Goal: Task Accomplishment & Management: Manage account settings

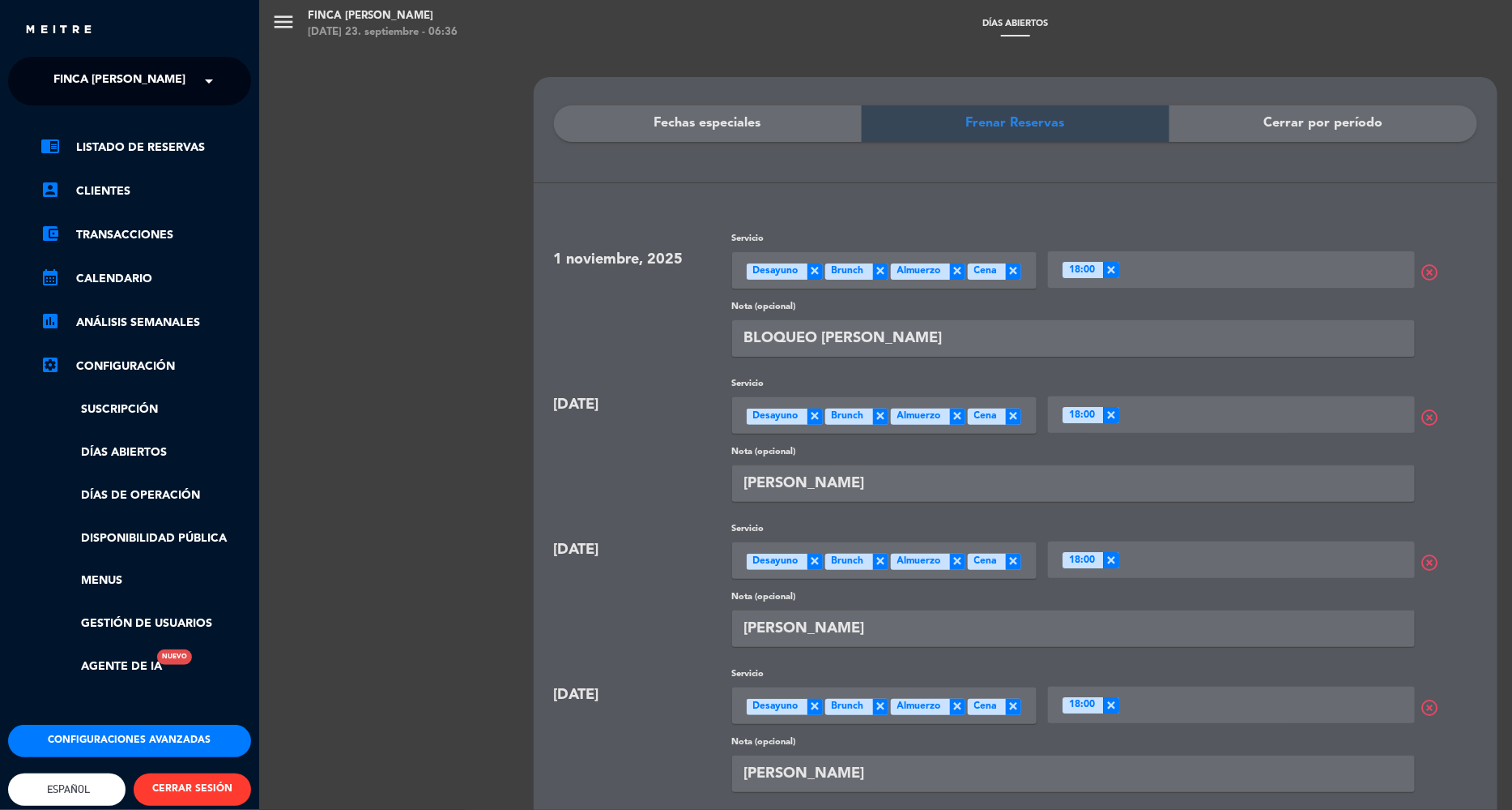
scroll to position [1, 0]
click at [114, 581] on link "Menus" at bounding box center [146, 580] width 211 height 19
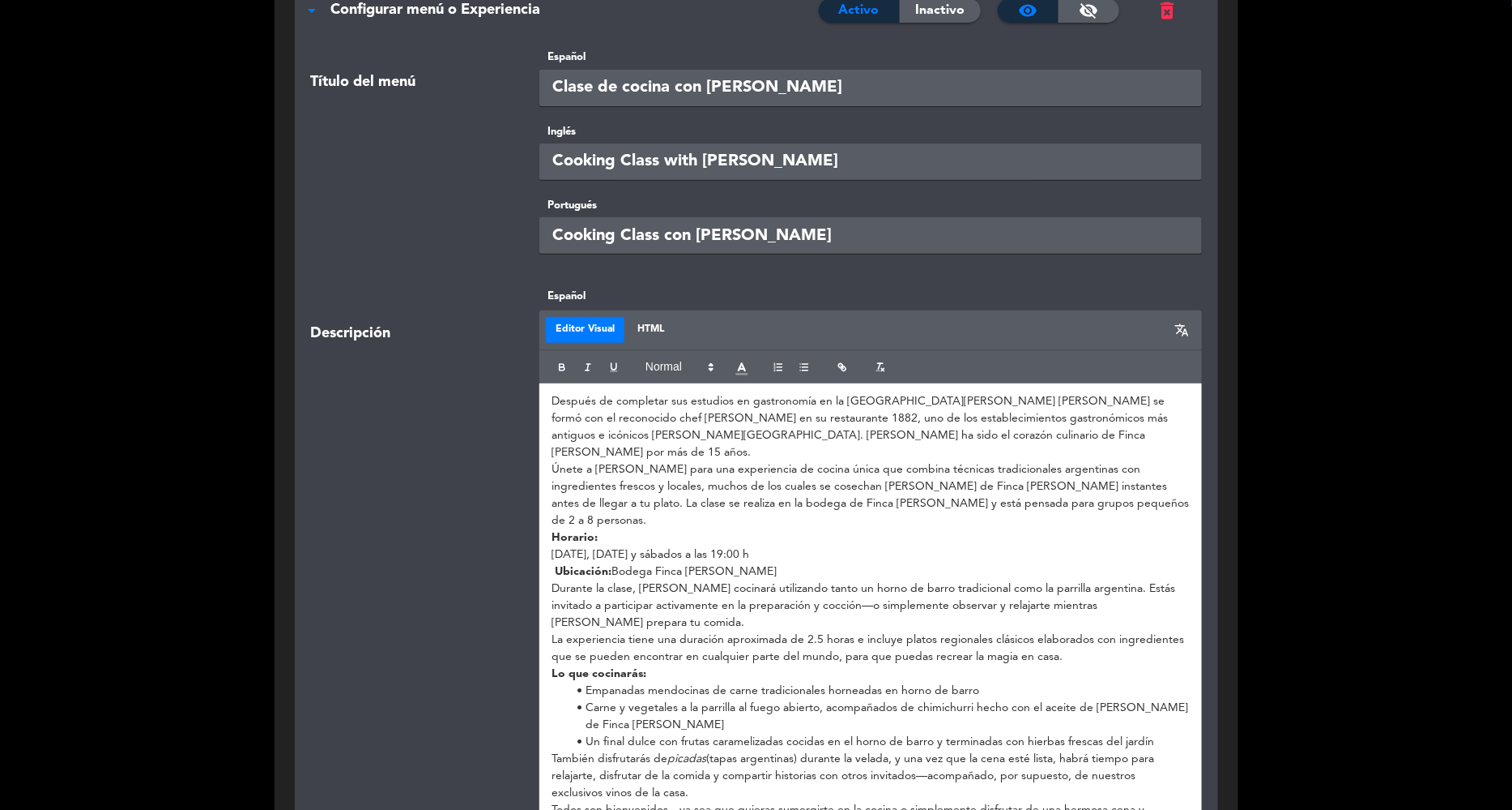
scroll to position [202, 0]
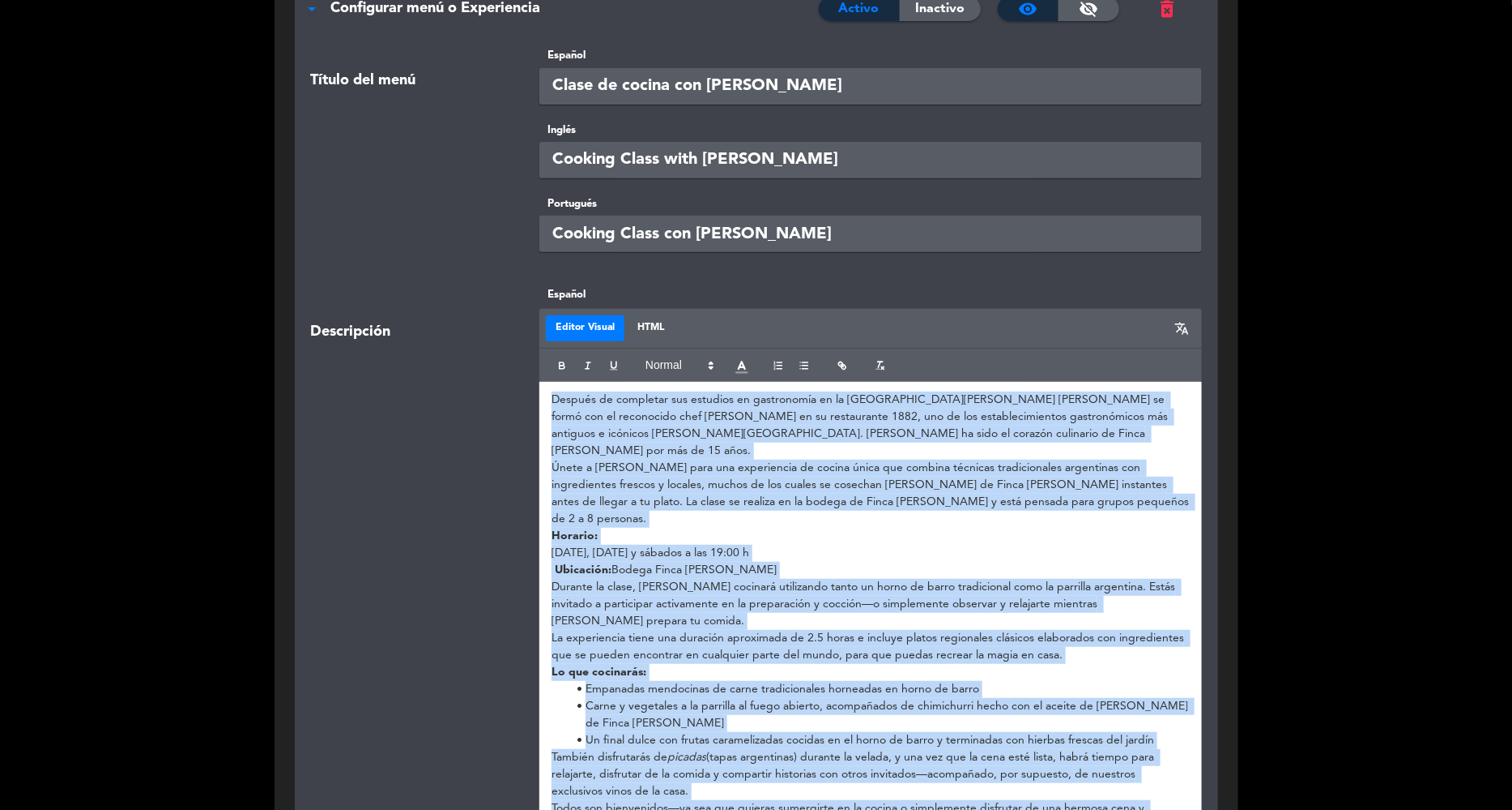
drag, startPoint x: 547, startPoint y: 394, endPoint x: 704, endPoint y: 784, distance: 420.4
click at [704, 784] on div "Después de completar sus estudios en gastronomía en la [GEOGRAPHIC_DATA][PERSON…" at bounding box center [870, 613] width 663 height 462
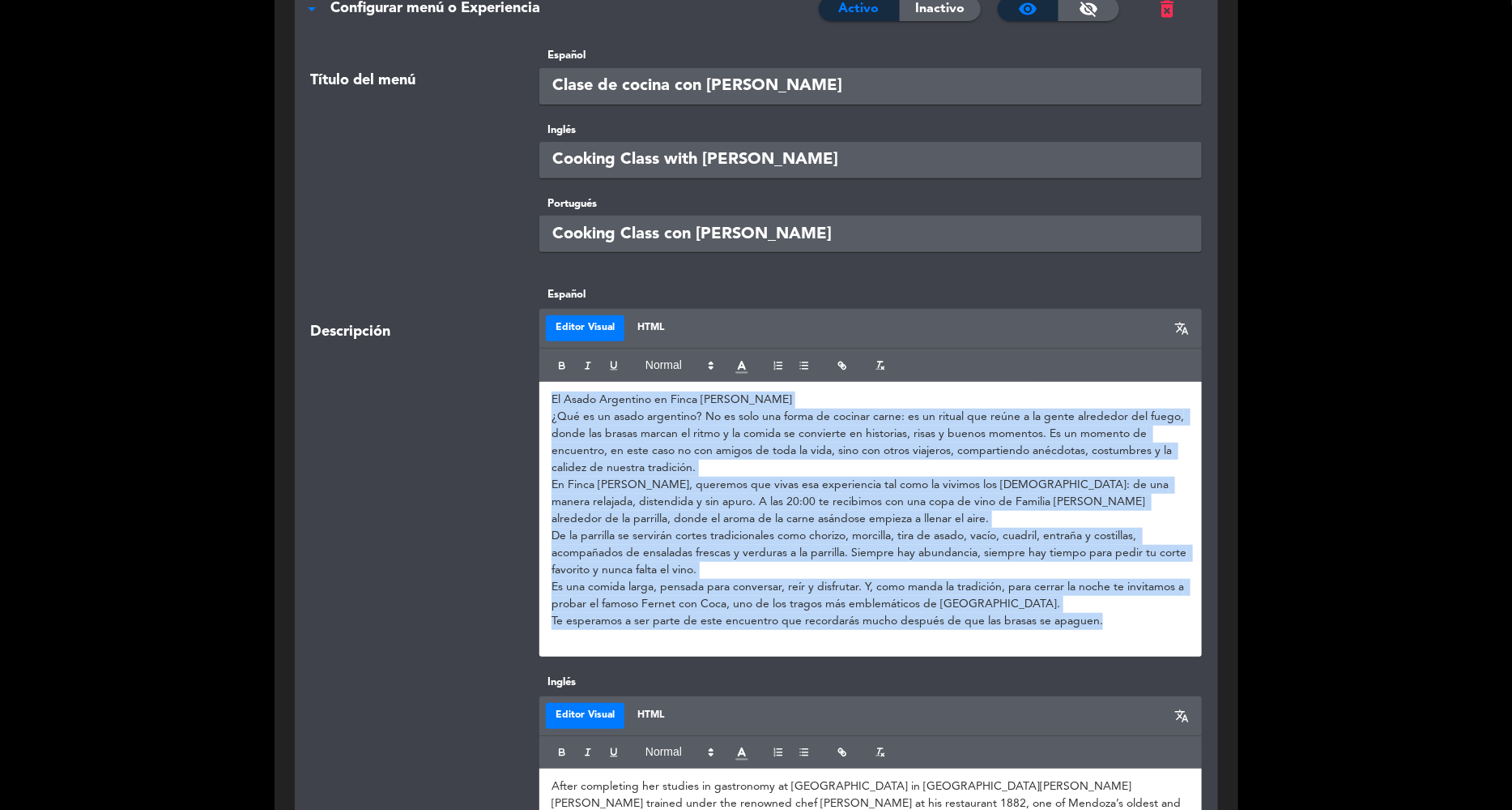
scroll to position [0, 0]
drag, startPoint x: 1104, startPoint y: 625, endPoint x: 536, endPoint y: 396, distance: 612.4
click at [536, 396] on div "Español Editor Visual HTML translate El Asado Argentino en Finca [PERSON_NAME] …" at bounding box center [870, 472] width 687 height 371
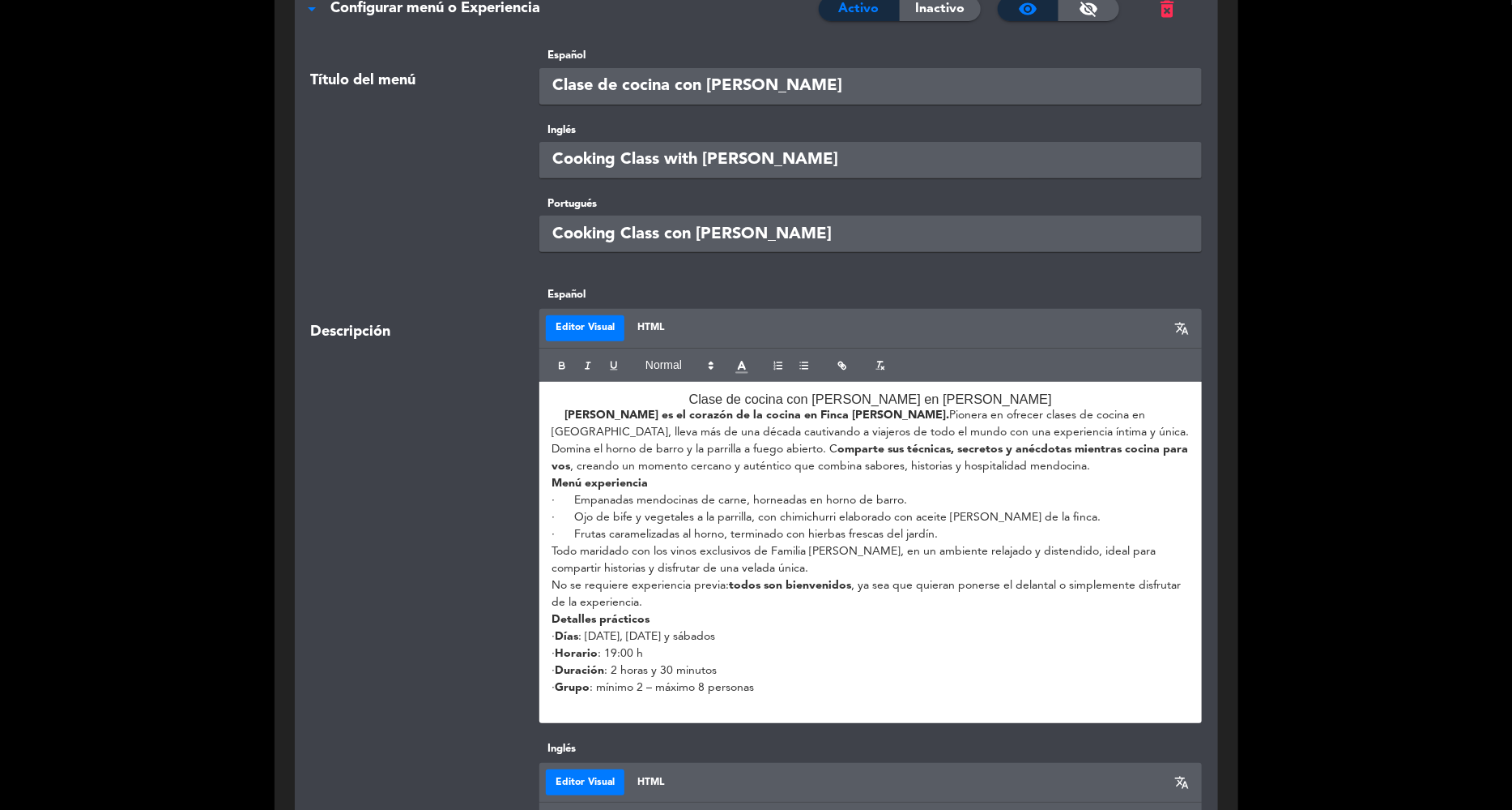
scroll to position [304, 0]
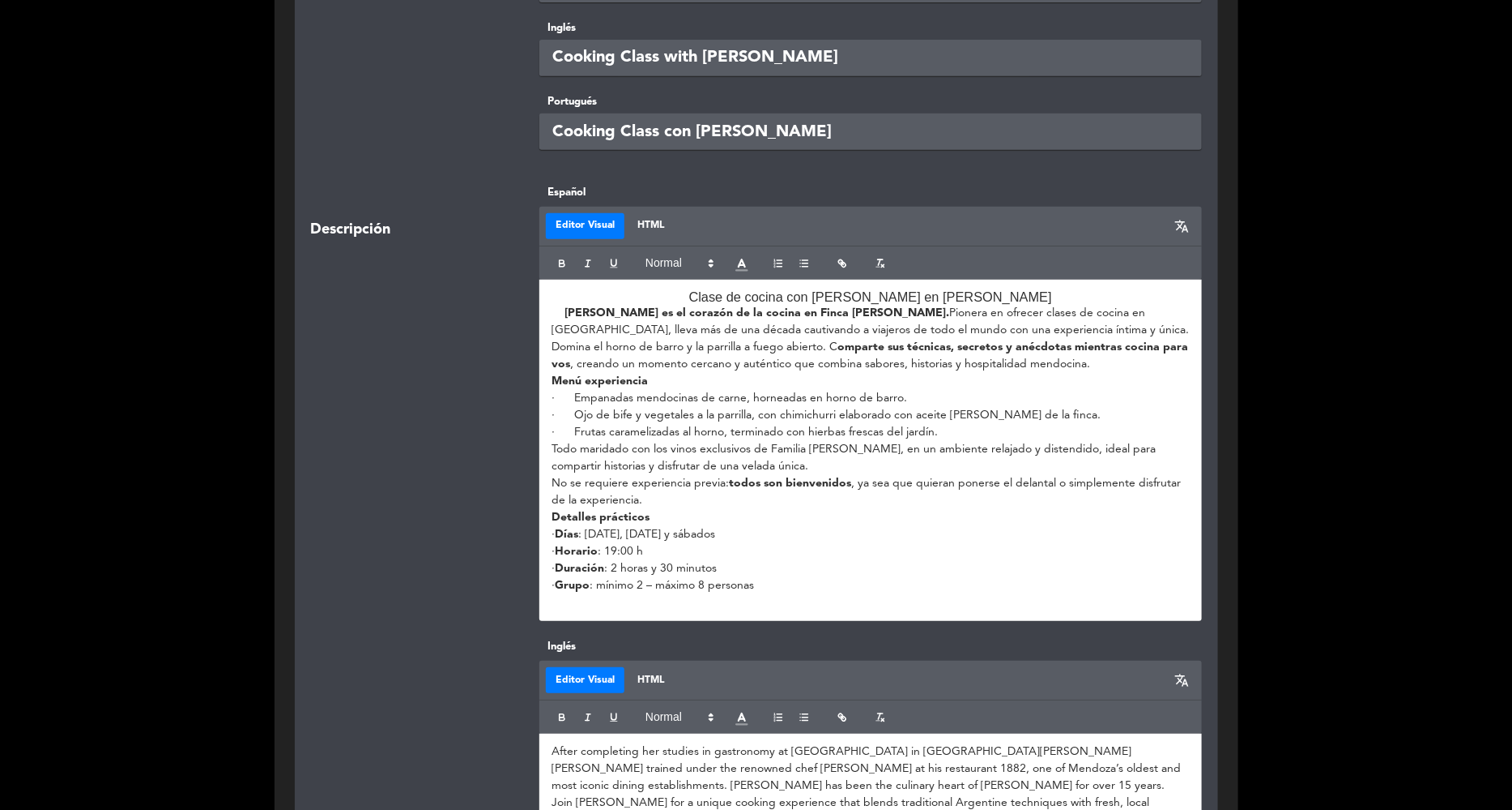
drag, startPoint x: 1049, startPoint y: 291, endPoint x: 714, endPoint y: 295, distance: 335.0
click at [714, 295] on h3 "Clase de cocina con [PERSON_NAME] en [PERSON_NAME]" at bounding box center [871, 297] width 638 height 16
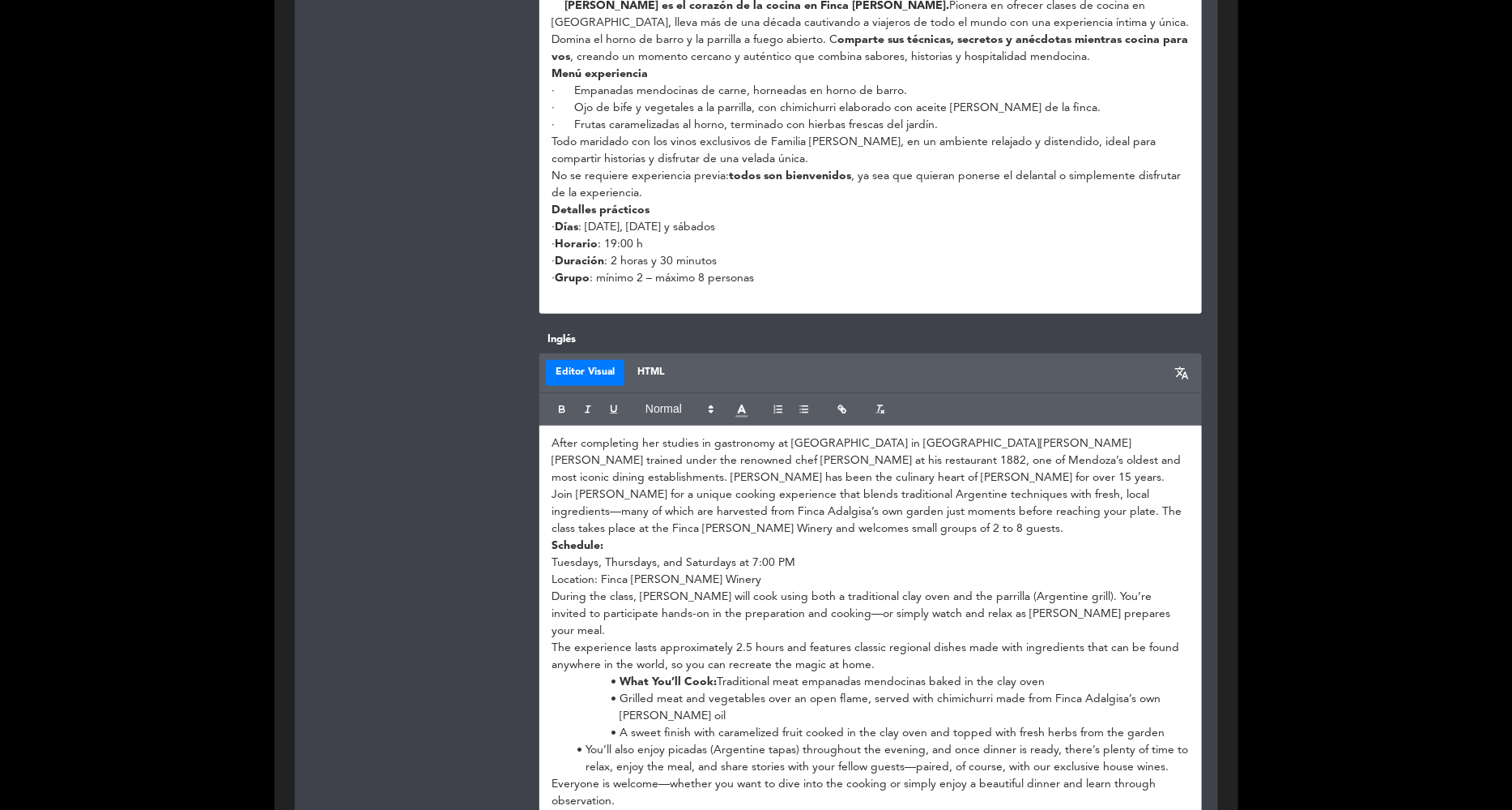
scroll to position [608, 0]
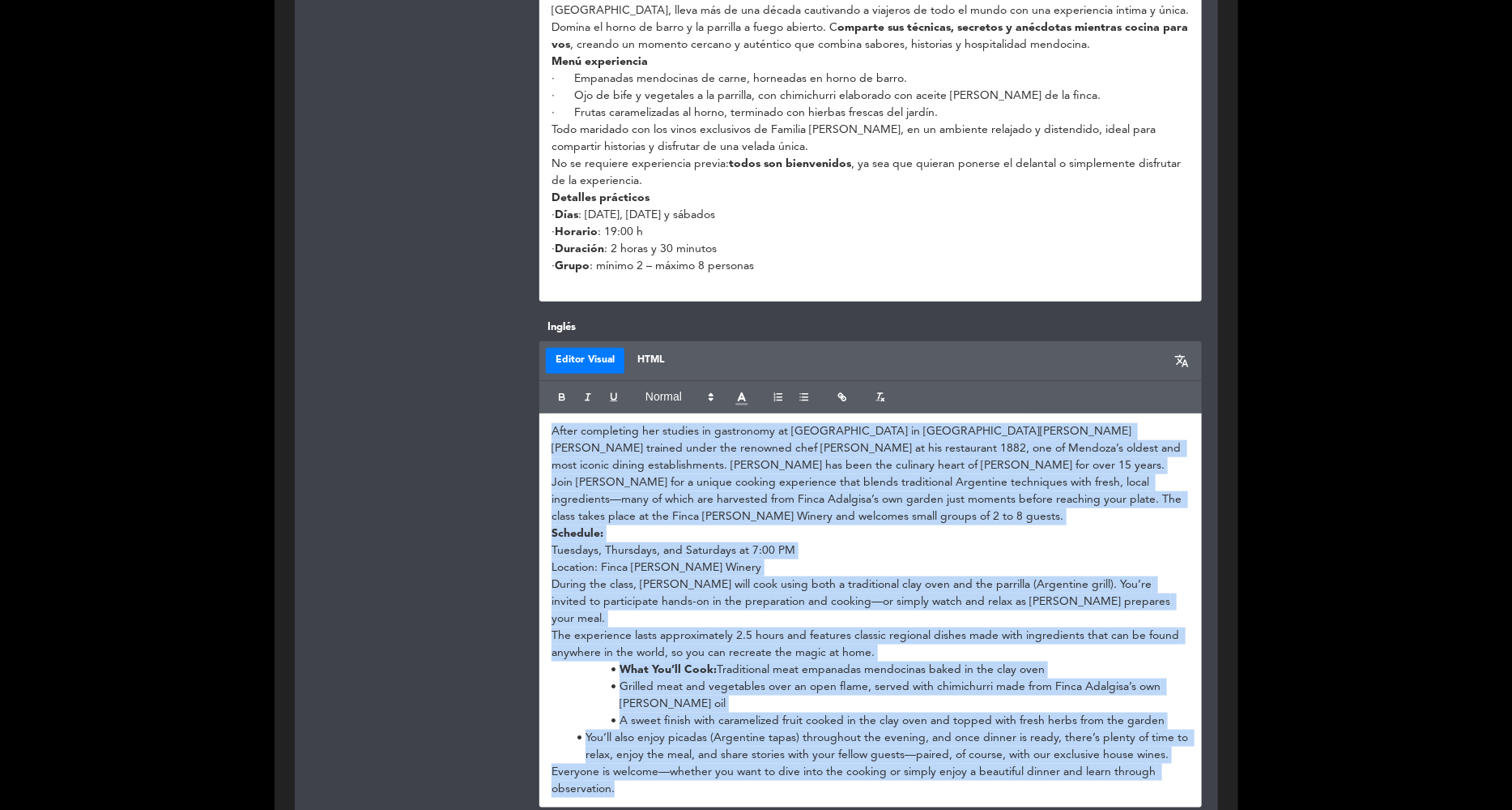
drag, startPoint x: 549, startPoint y: 431, endPoint x: 680, endPoint y: 789, distance: 381.2
click at [680, 789] on div "Inglés Editor Visual HTML translate After completing her studies in gastronomy …" at bounding box center [757, 571] width 916 height 507
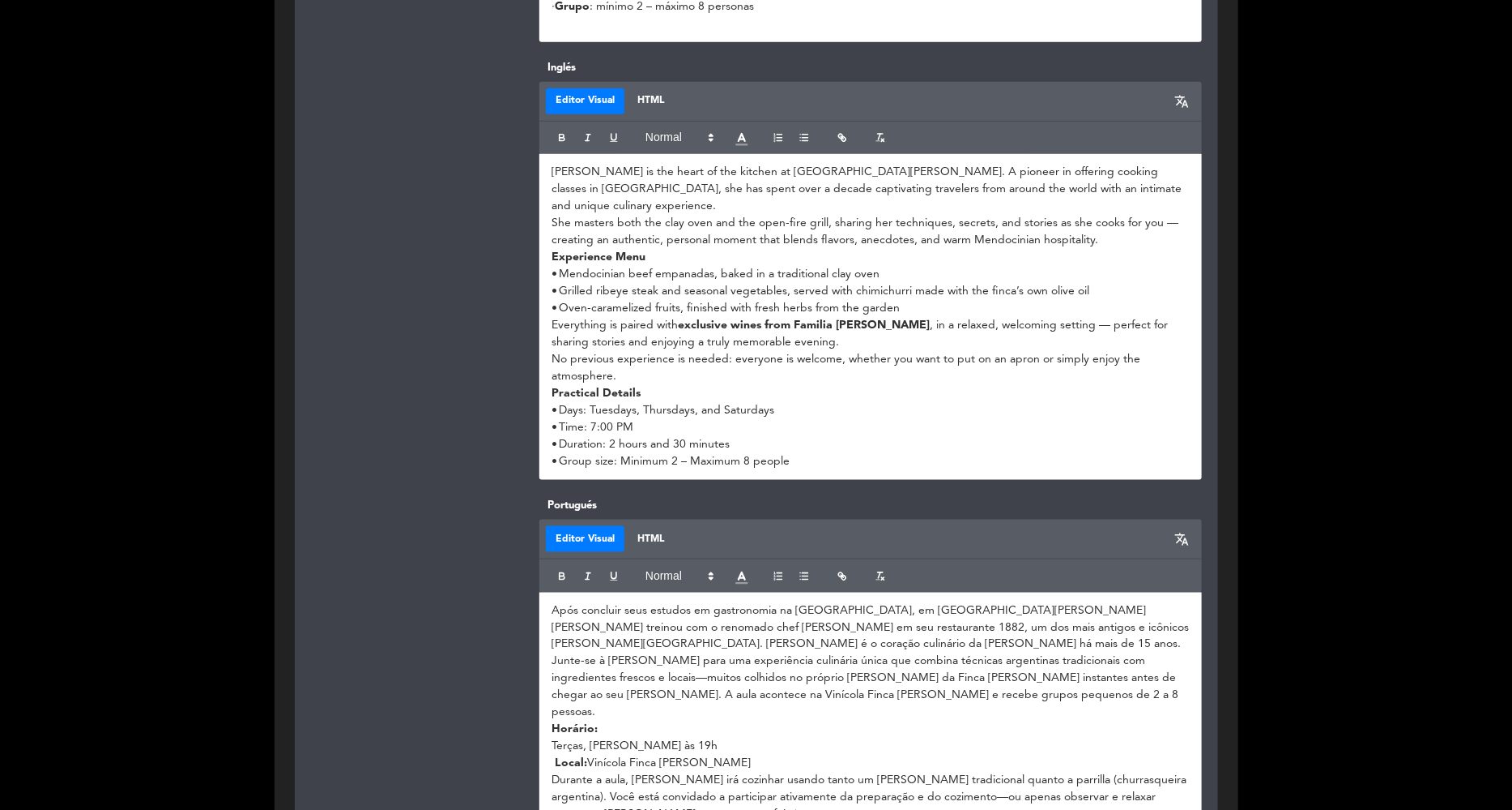
scroll to position [1215, 0]
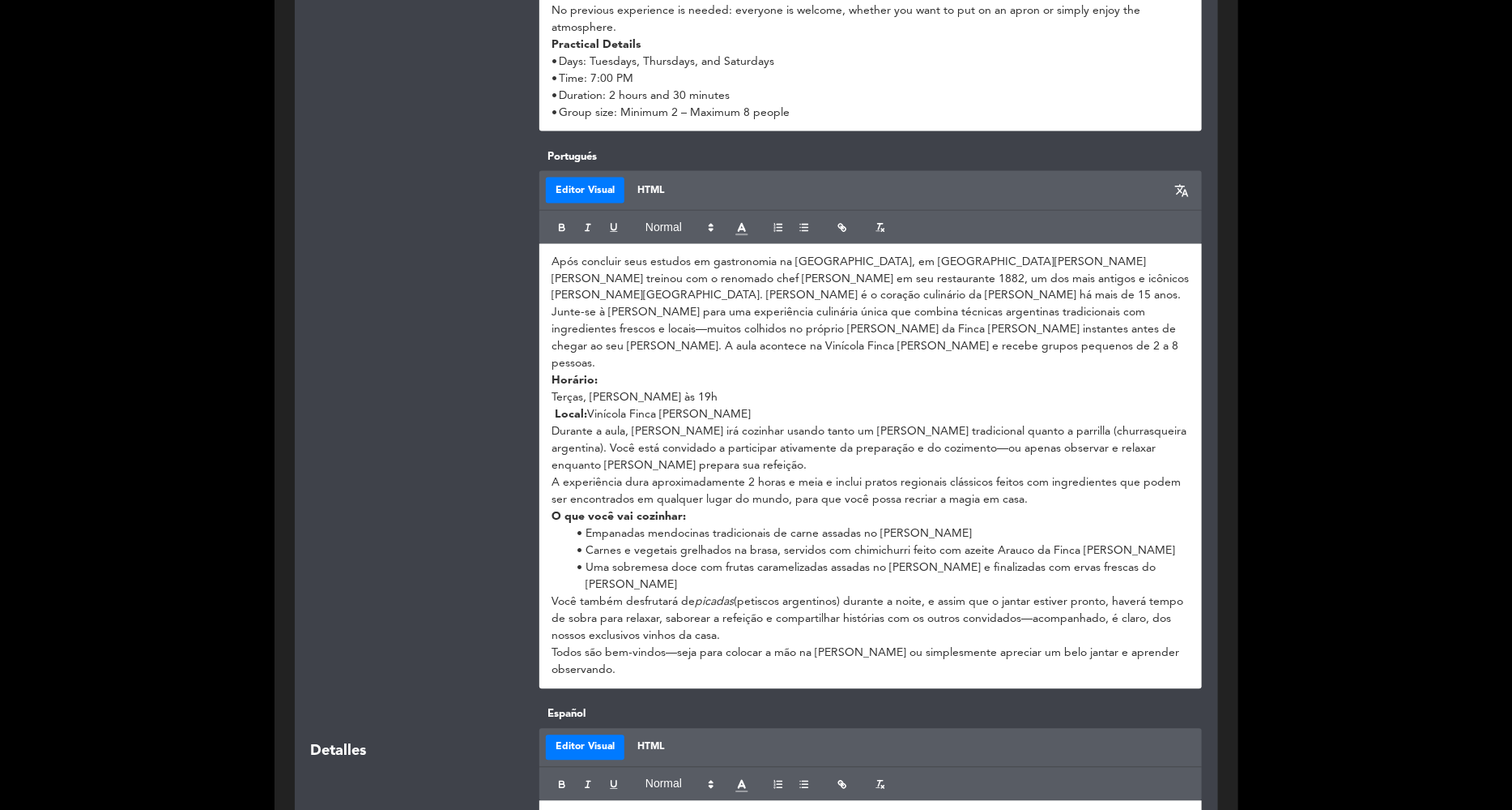
click at [575, 809] on p at bounding box center [871, 818] width 638 height 17
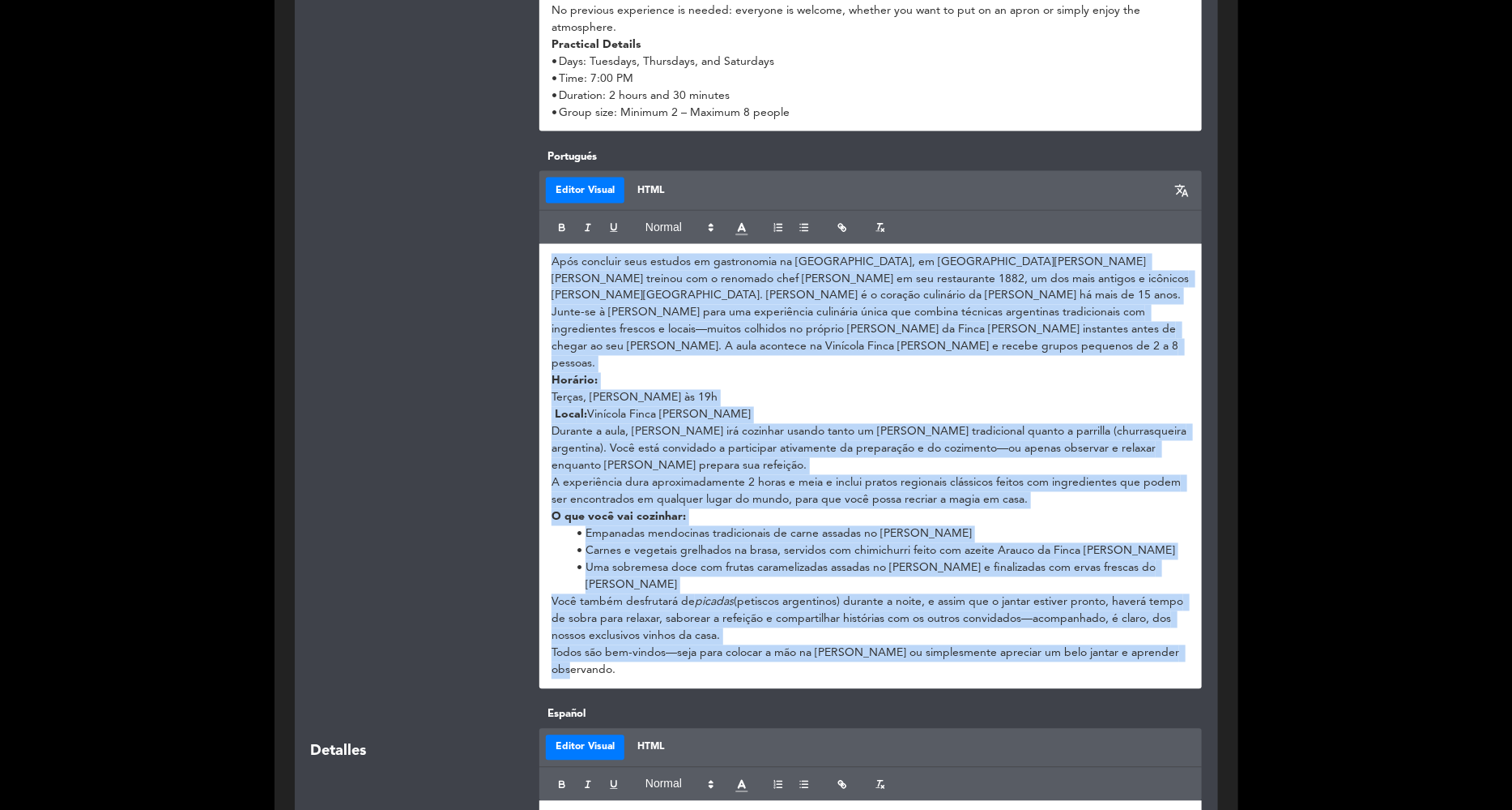
drag, startPoint x: 551, startPoint y: 245, endPoint x: 1250, endPoint y: 645, distance: 805.4
click at [1250, 645] on div "Menus regulares arrow_drop_down Configurar menú o Experiencia Activo Inactivo v…" at bounding box center [756, 712] width 1512 height 3758
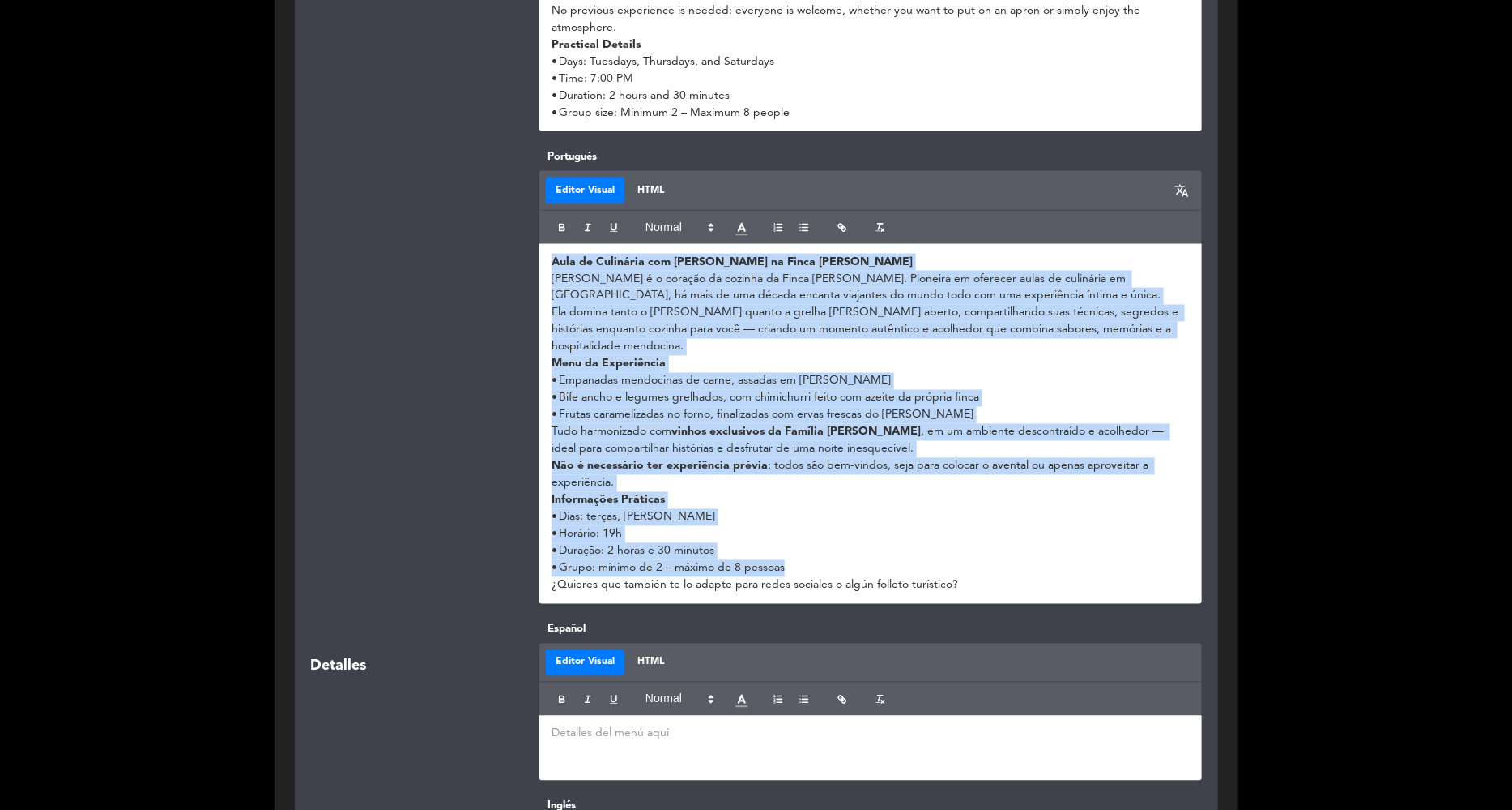
scroll to position [0, 0]
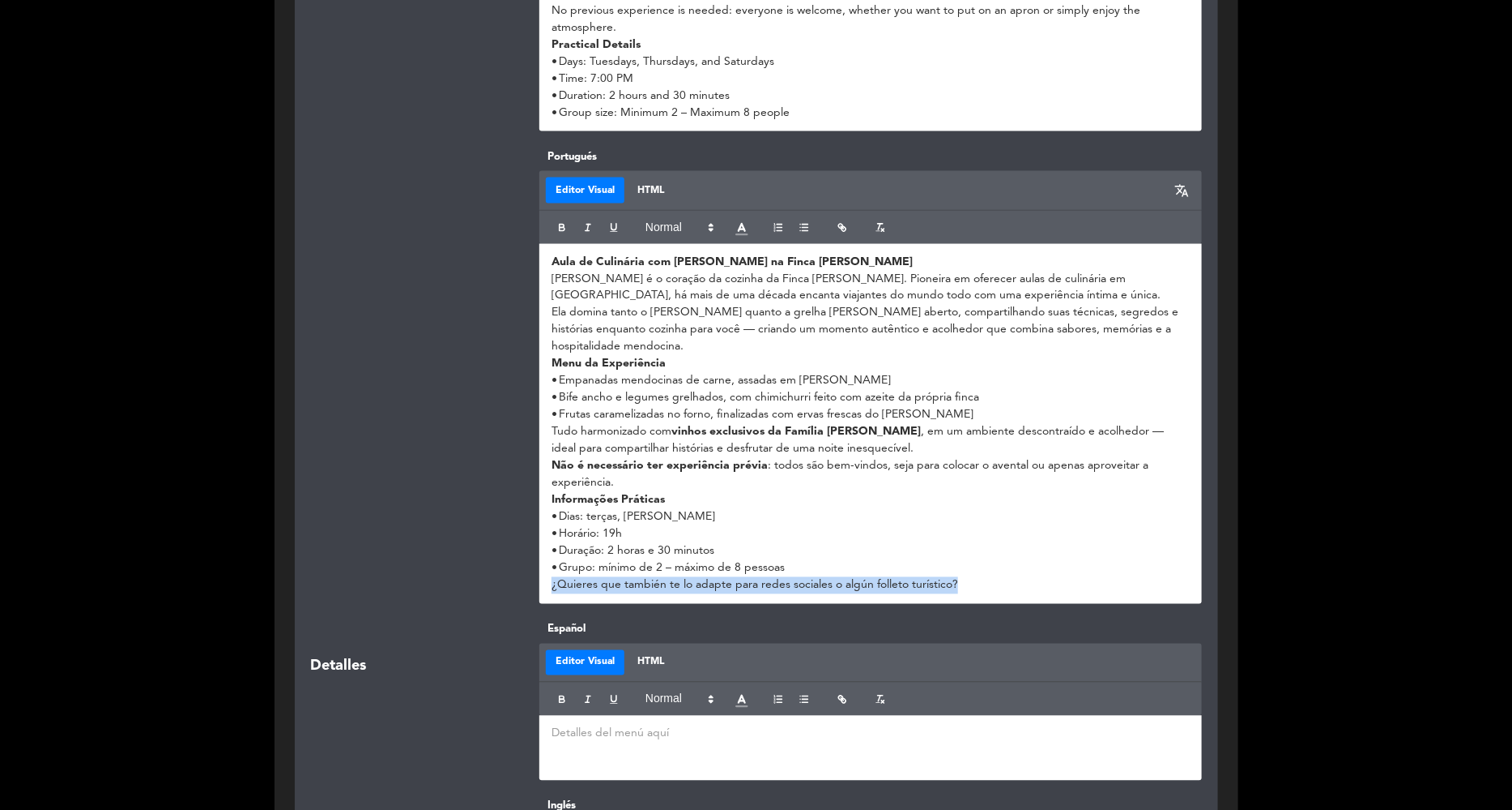
drag, startPoint x: 977, startPoint y: 569, endPoint x: 481, endPoint y: 561, distance: 496.1
click at [481, 561] on div "Portugués Editor Visual HTML translate Aula de Culinária com [PERSON_NAME] na F…" at bounding box center [757, 385] width 916 height 473
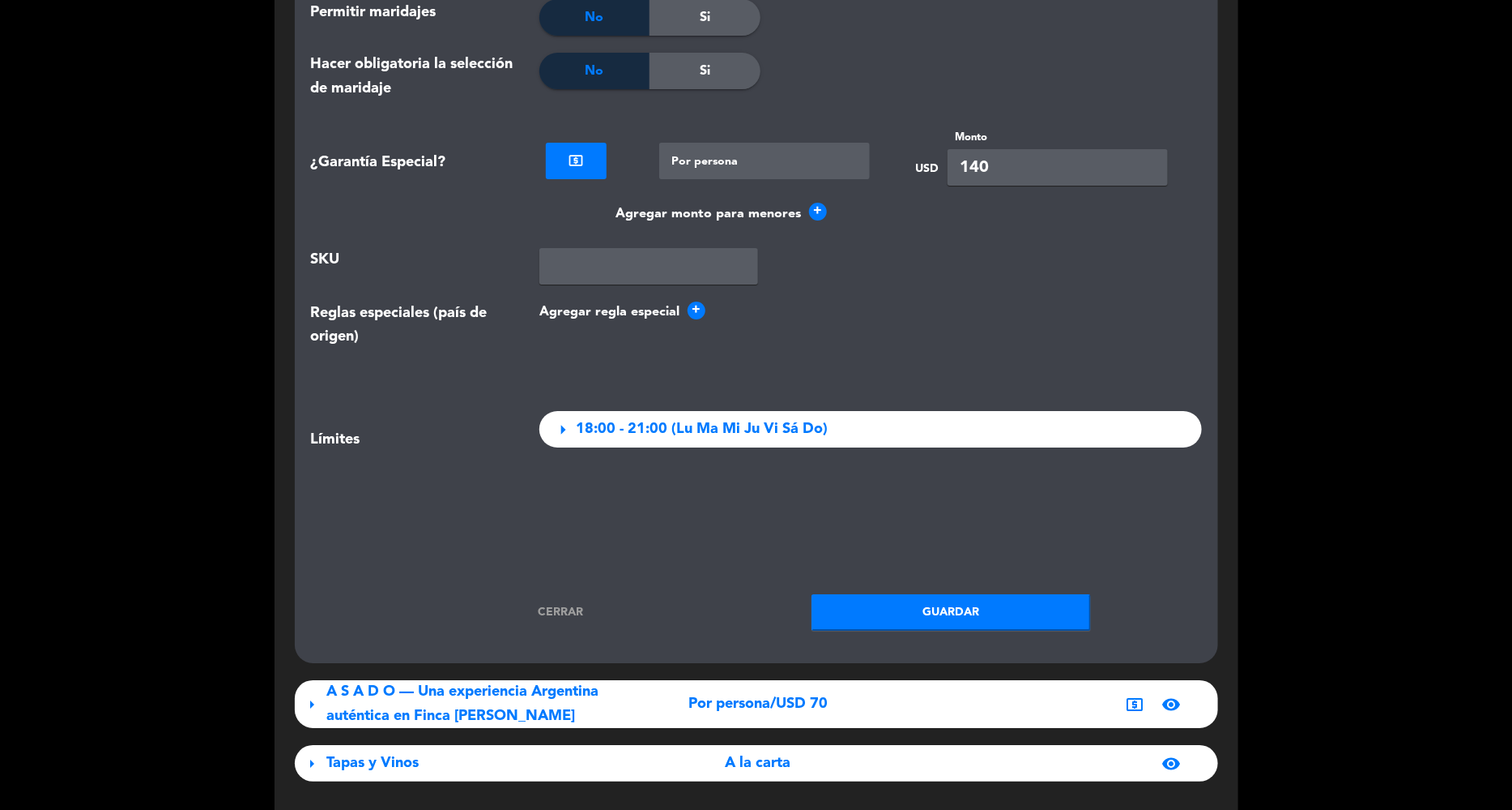
scroll to position [2892, 0]
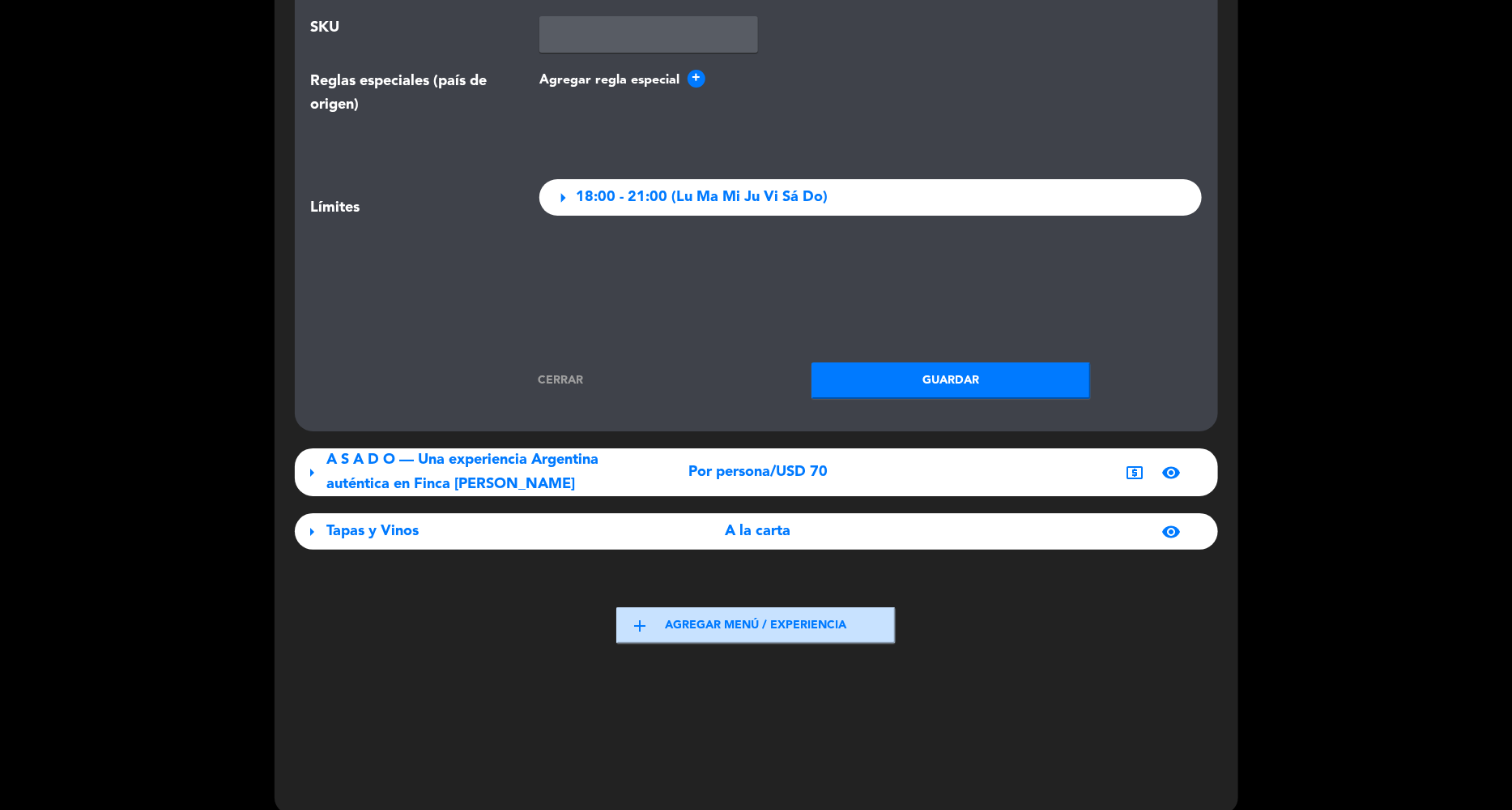
click at [977, 362] on button "Guardar" at bounding box center [951, 380] width 279 height 37
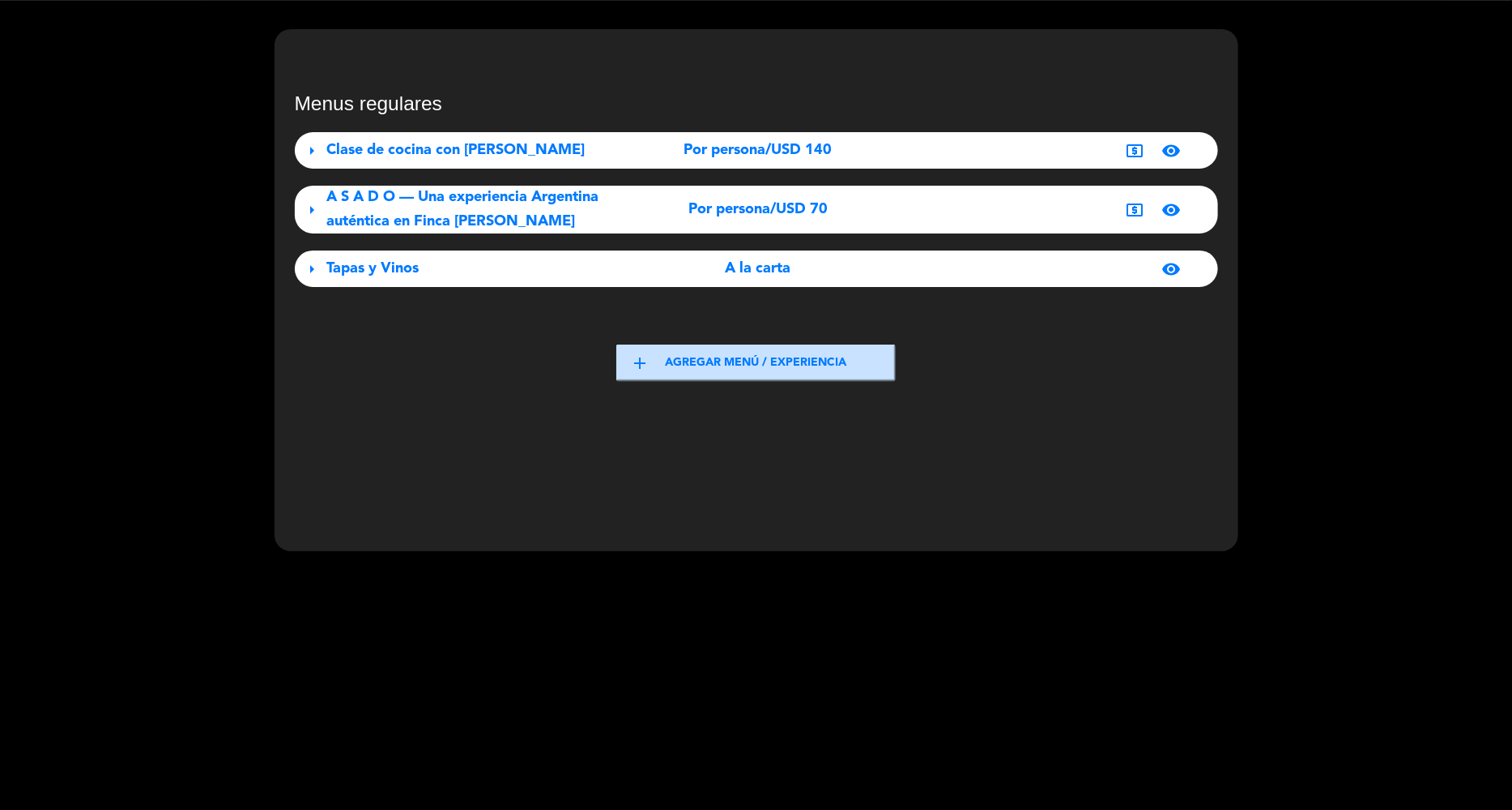
click at [685, 202] on div "Por persona/USD 70" at bounding box center [758, 209] width 287 height 24
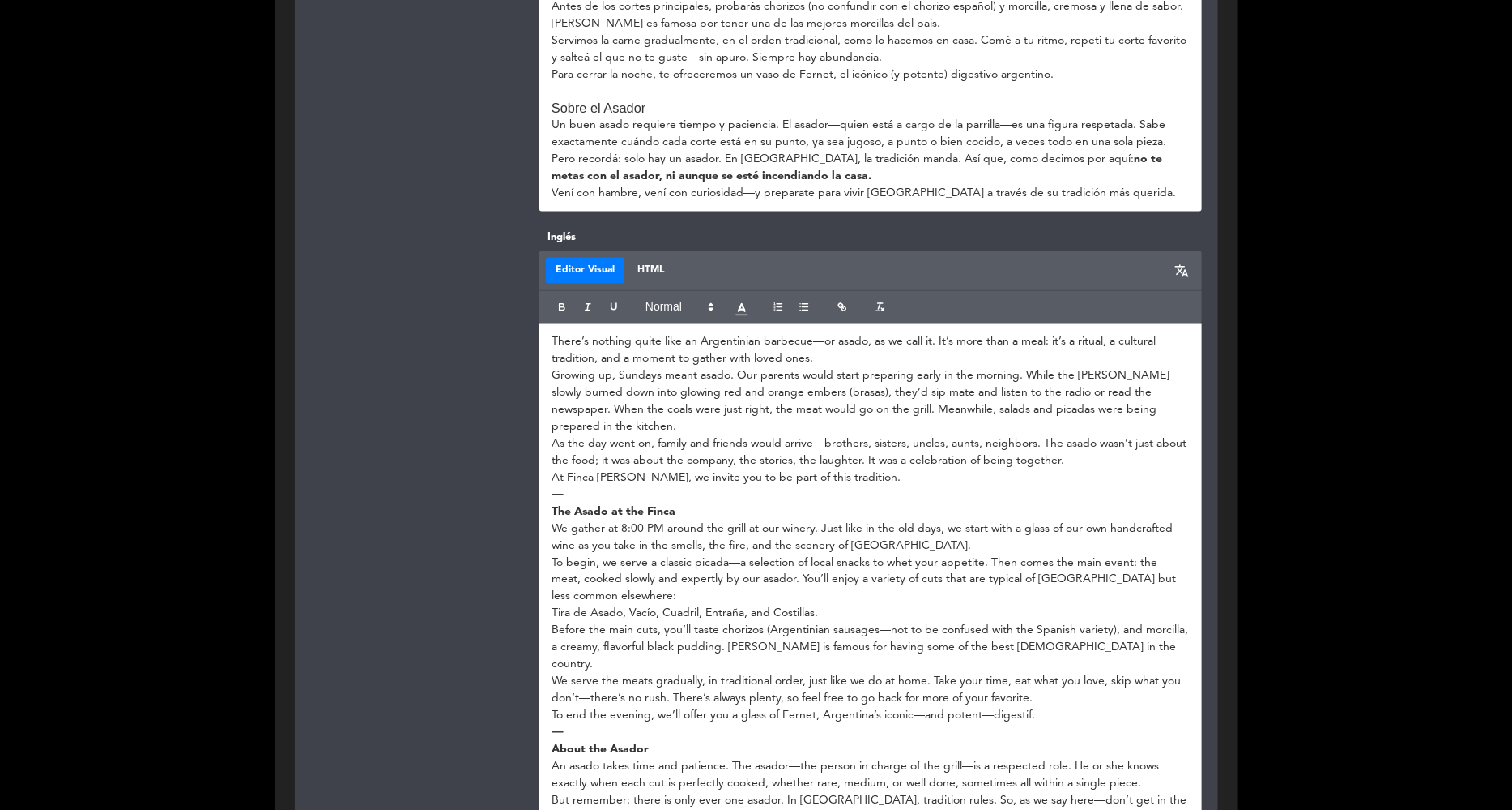
scroll to position [530, 0]
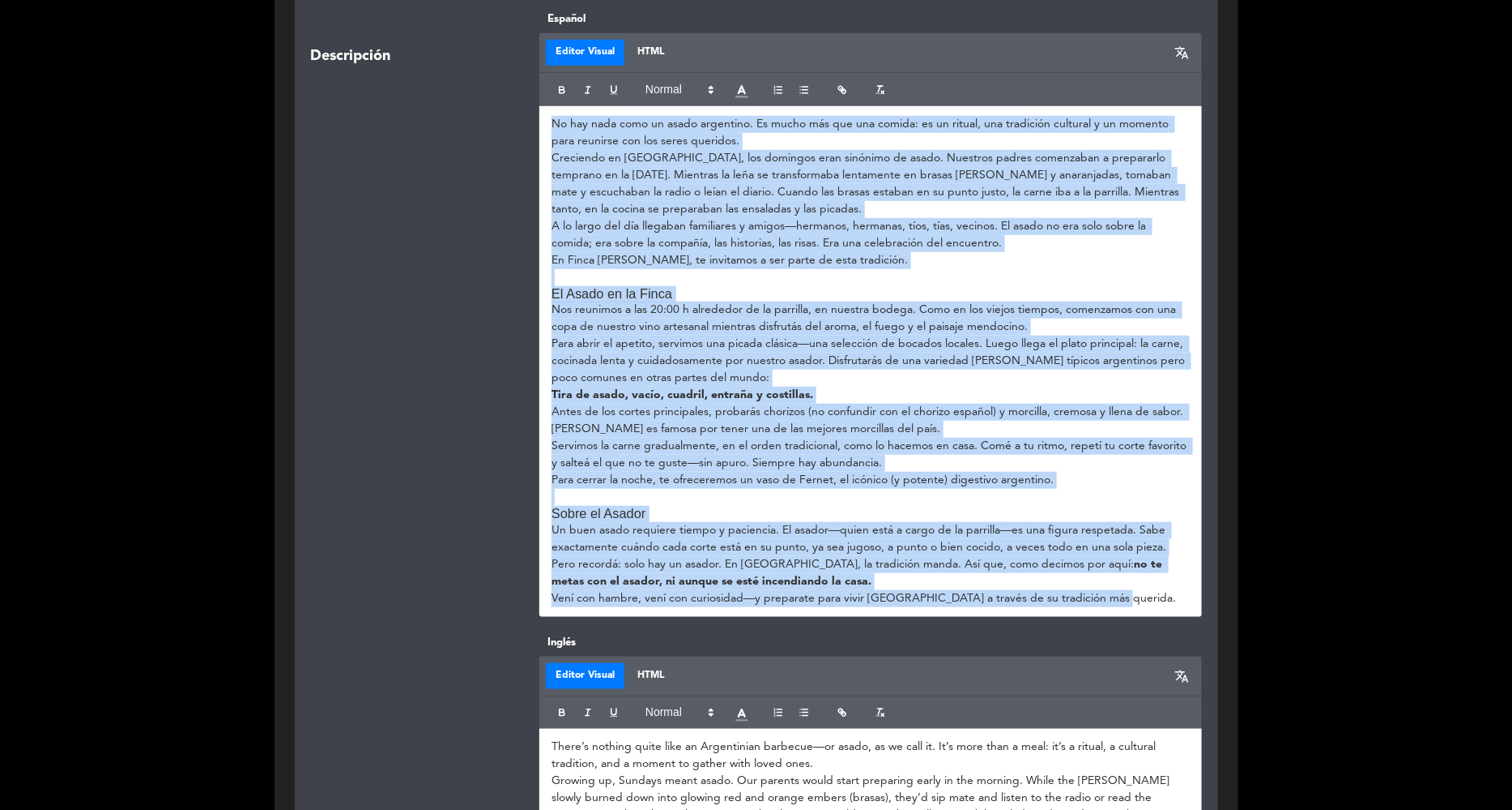
drag, startPoint x: 555, startPoint y: 133, endPoint x: 1207, endPoint y: 648, distance: 830.9
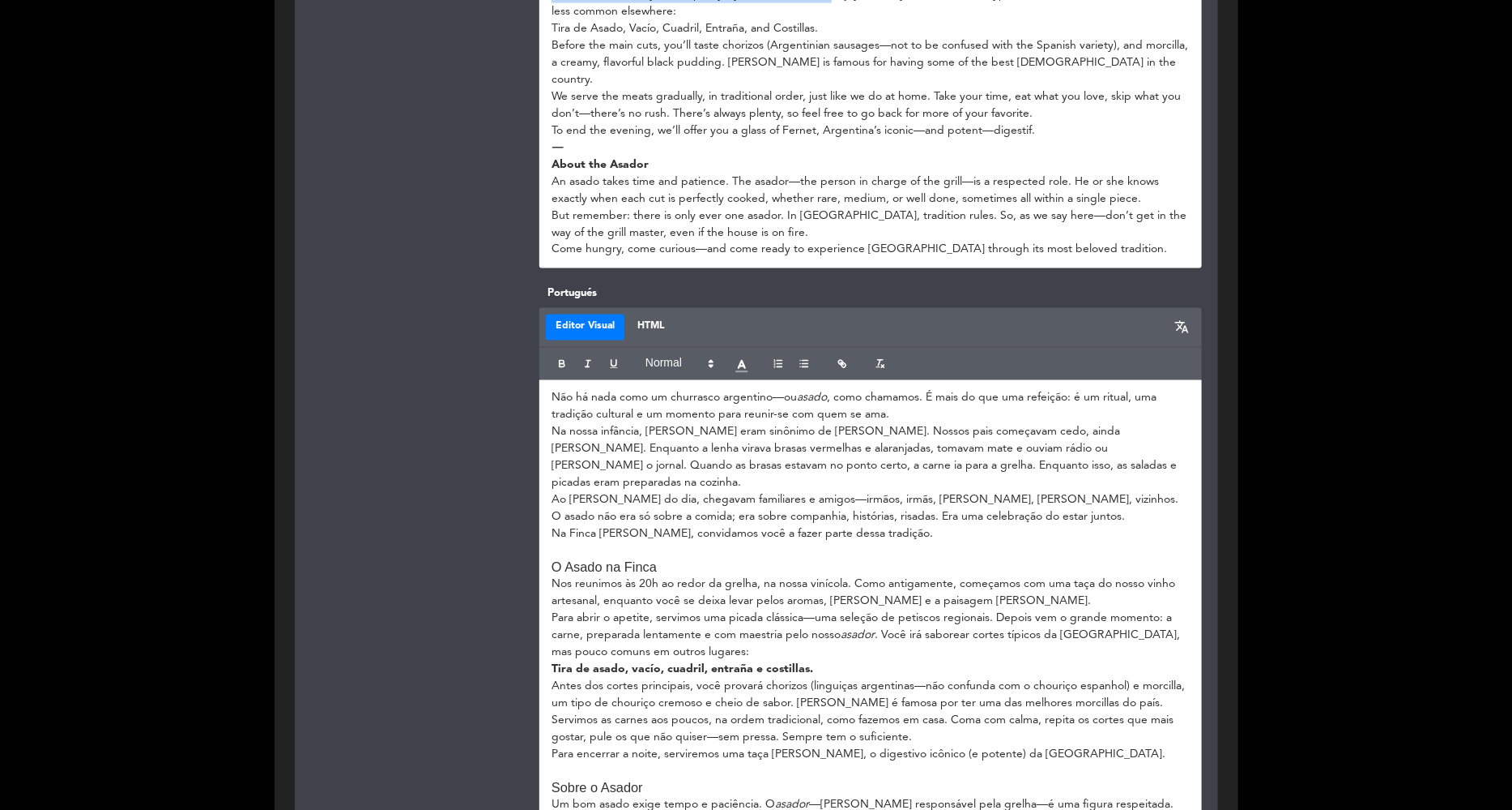
scroll to position [1165, 0]
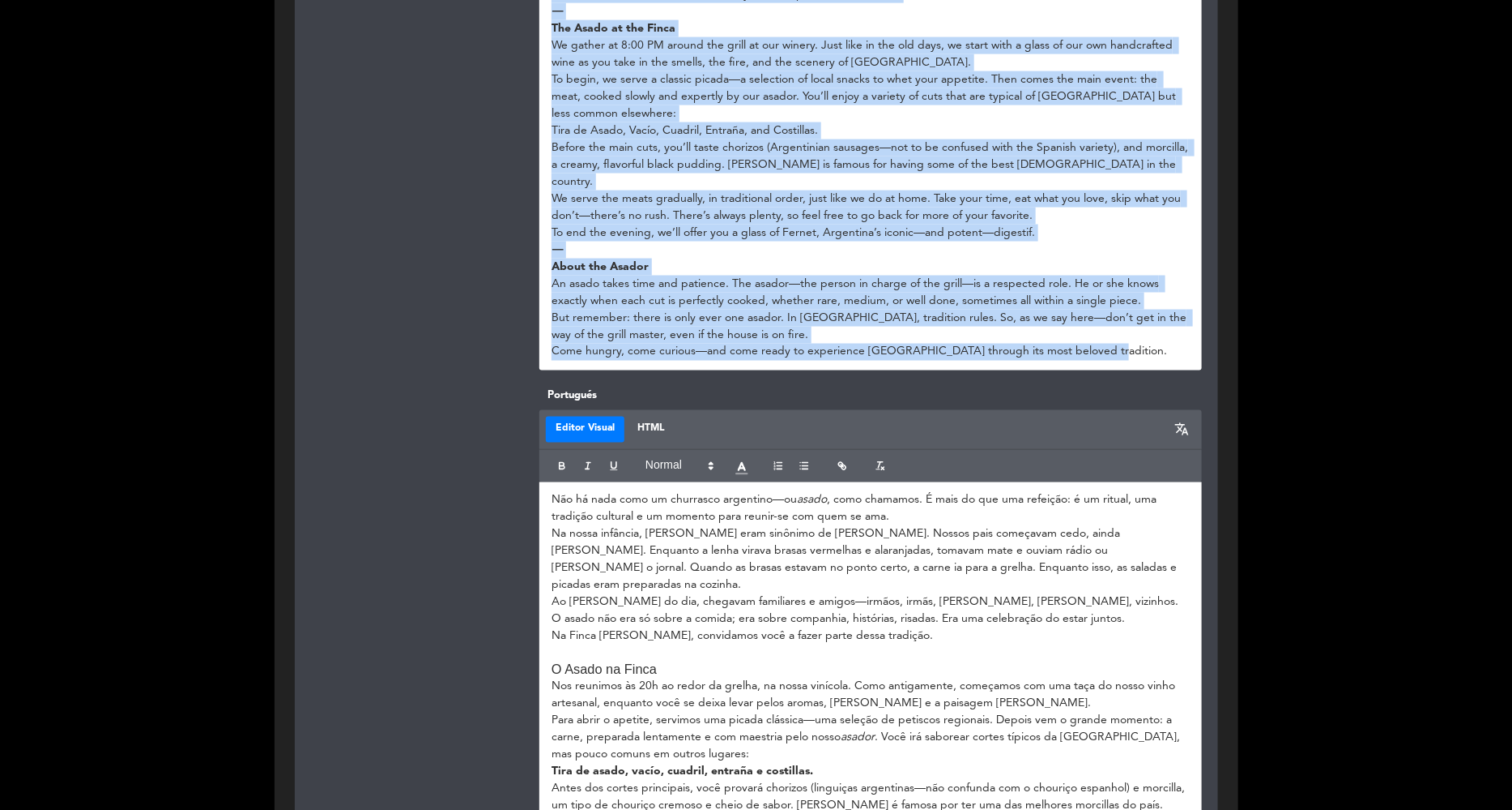
drag, startPoint x: 548, startPoint y: 489, endPoint x: 1134, endPoint y: 482, distance: 586.0
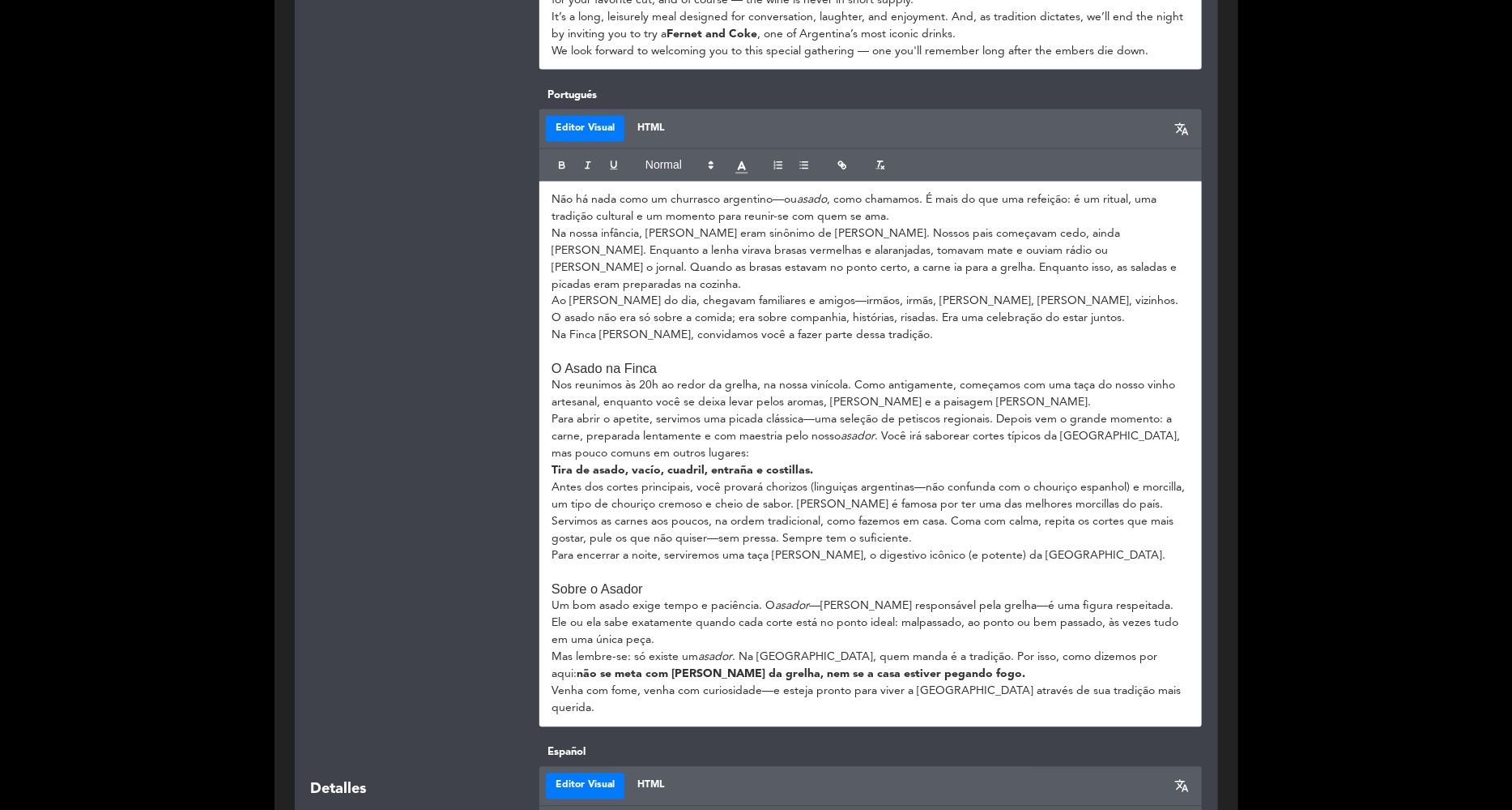
scroll to position [1214, 0]
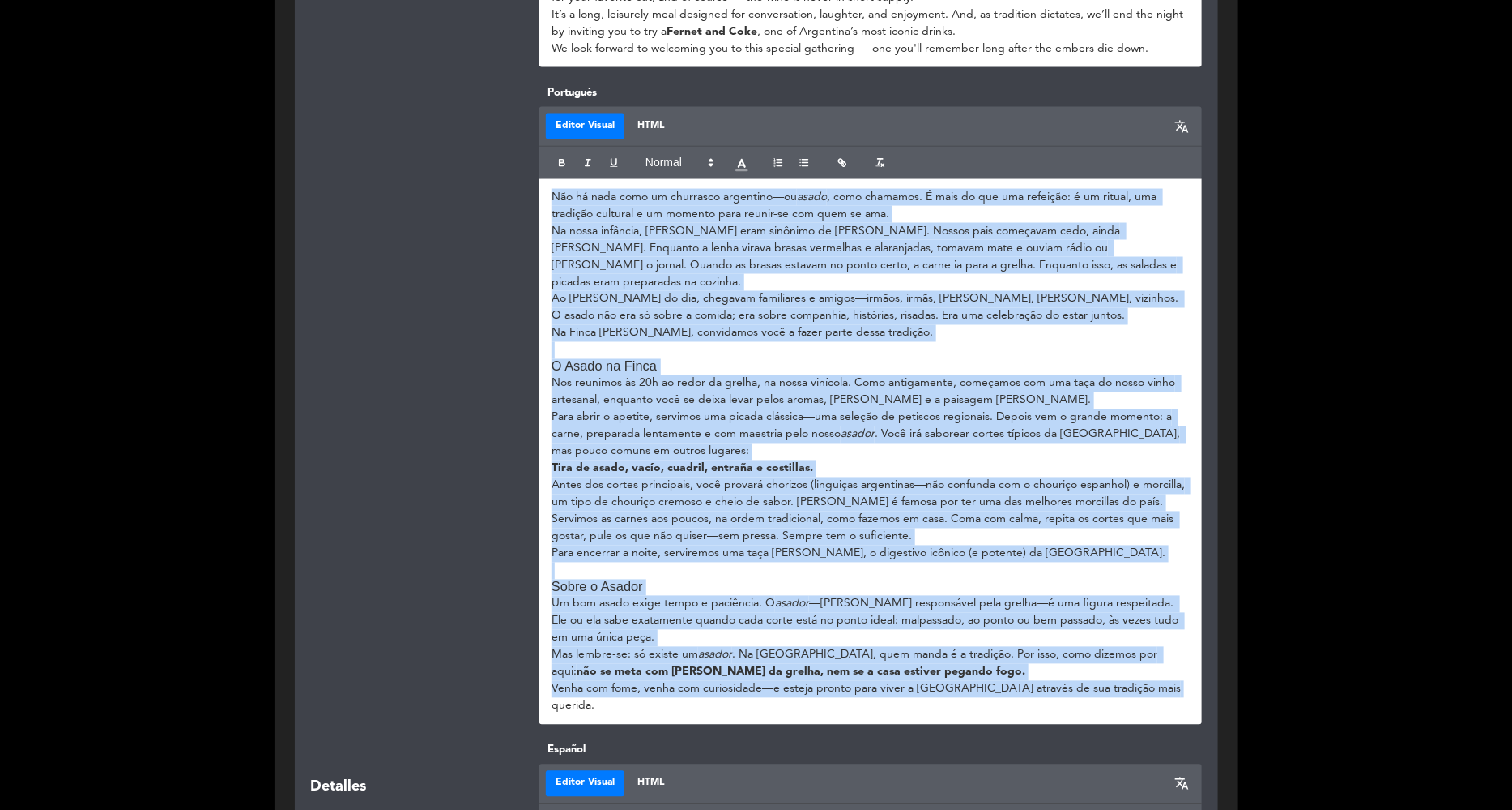
drag, startPoint x: 1166, startPoint y: 654, endPoint x: 535, endPoint y: 173, distance: 793.4
click at [535, 173] on div "Portugués Editor Visual HTML translate Não há nada como um churrasco argentino—…" at bounding box center [870, 405] width 687 height 640
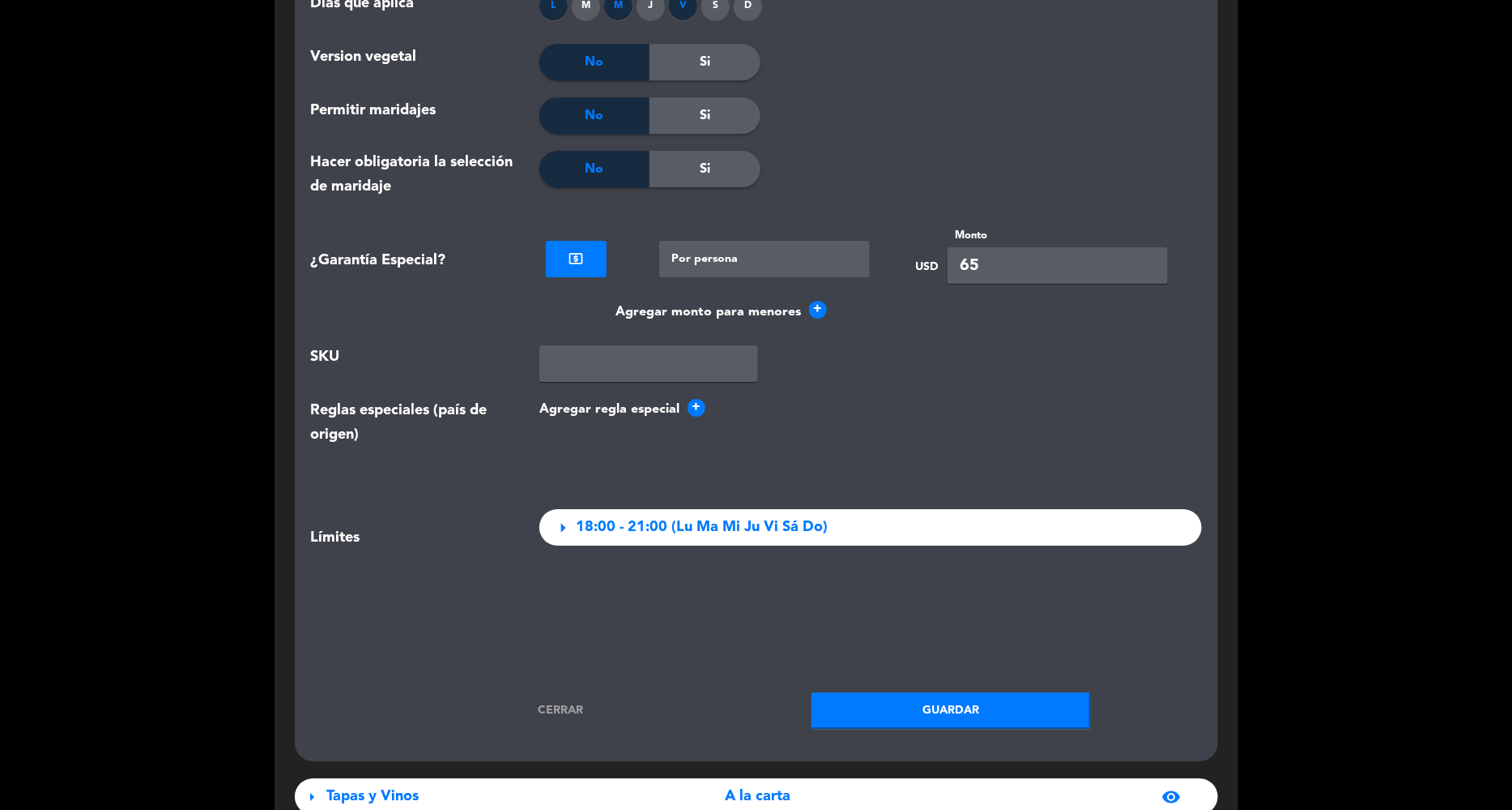
scroll to position [2530, 0]
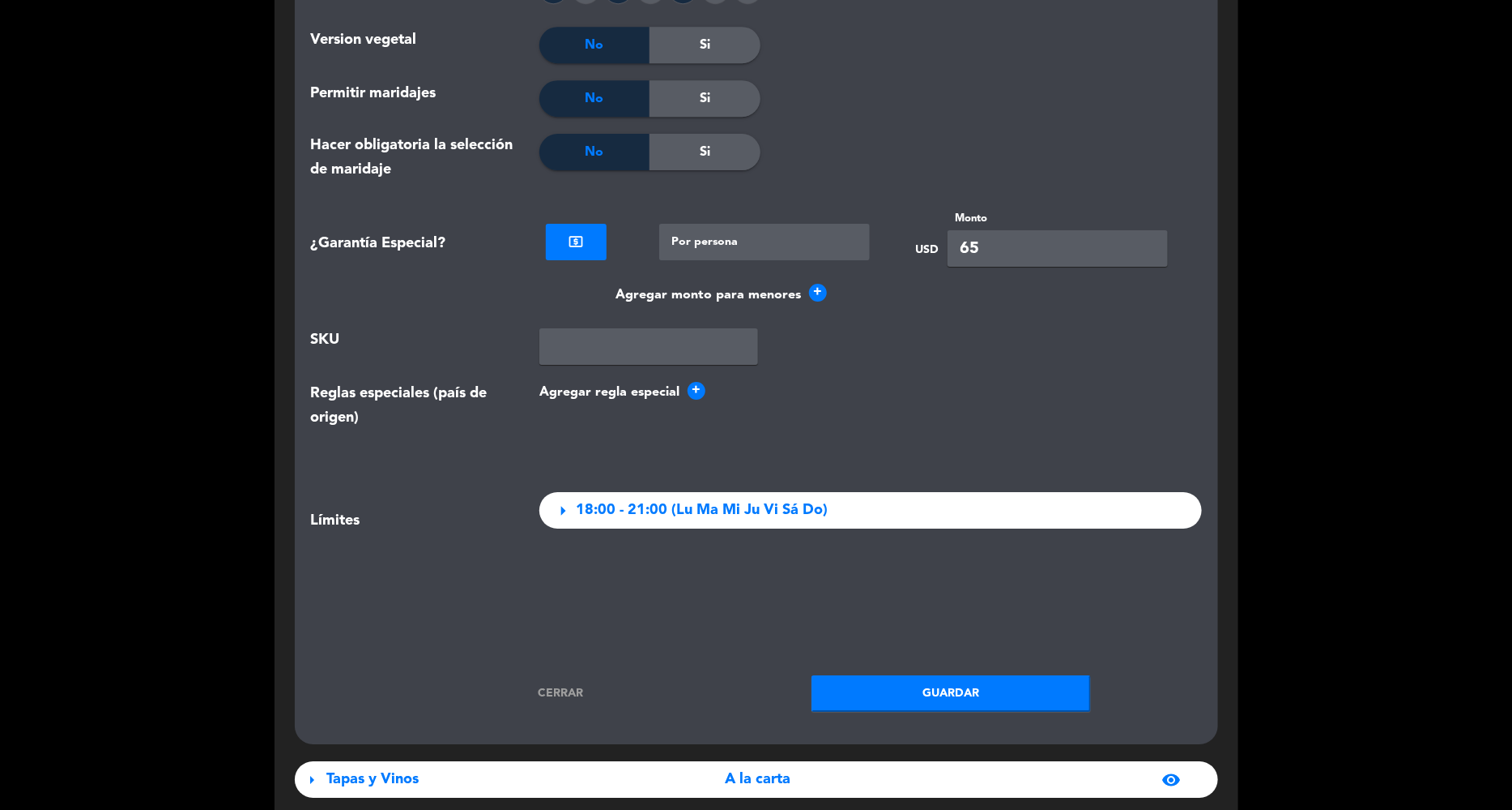
click at [986, 675] on button "Guardar" at bounding box center [951, 693] width 279 height 37
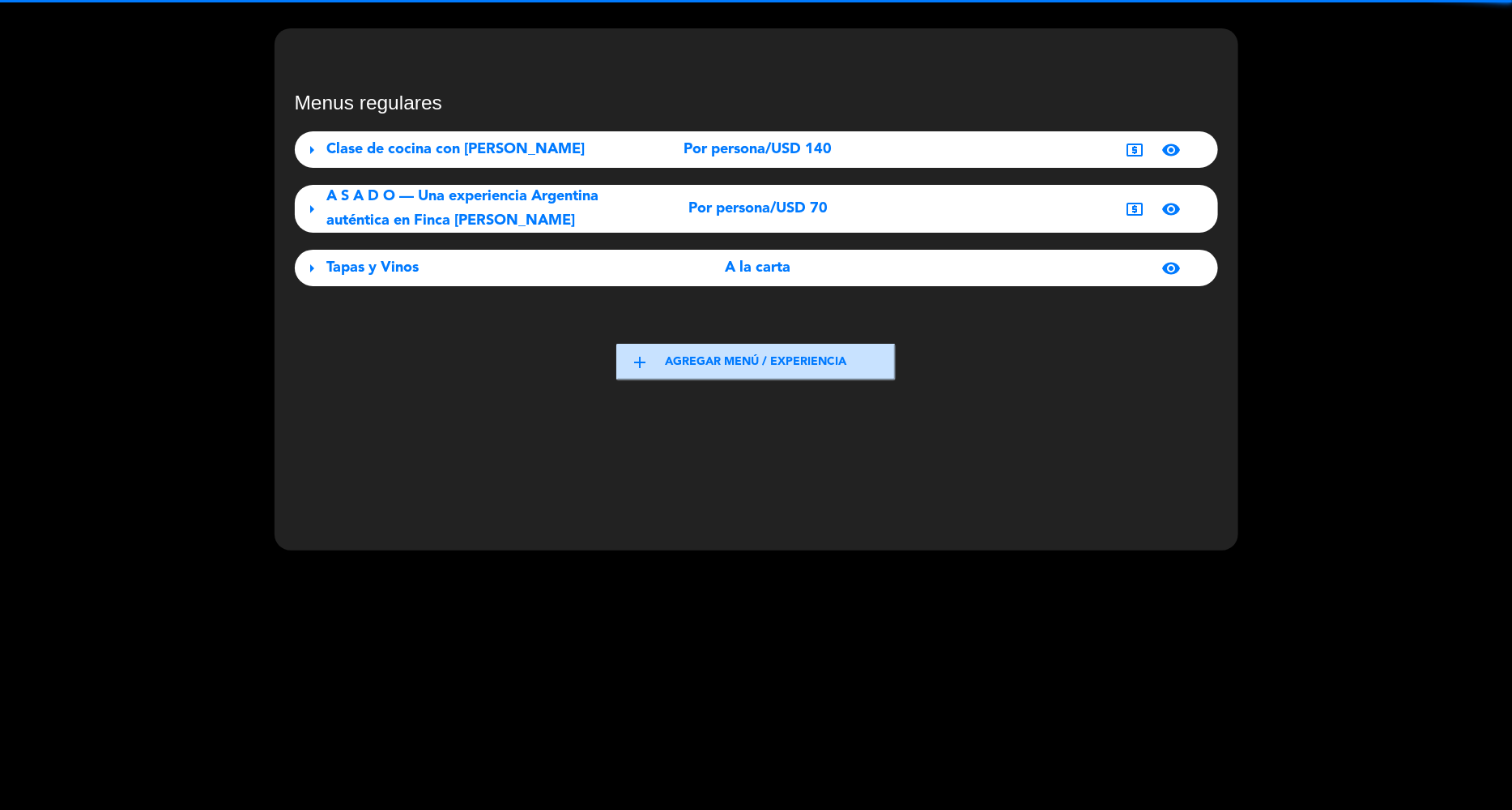
scroll to position [48, 0]
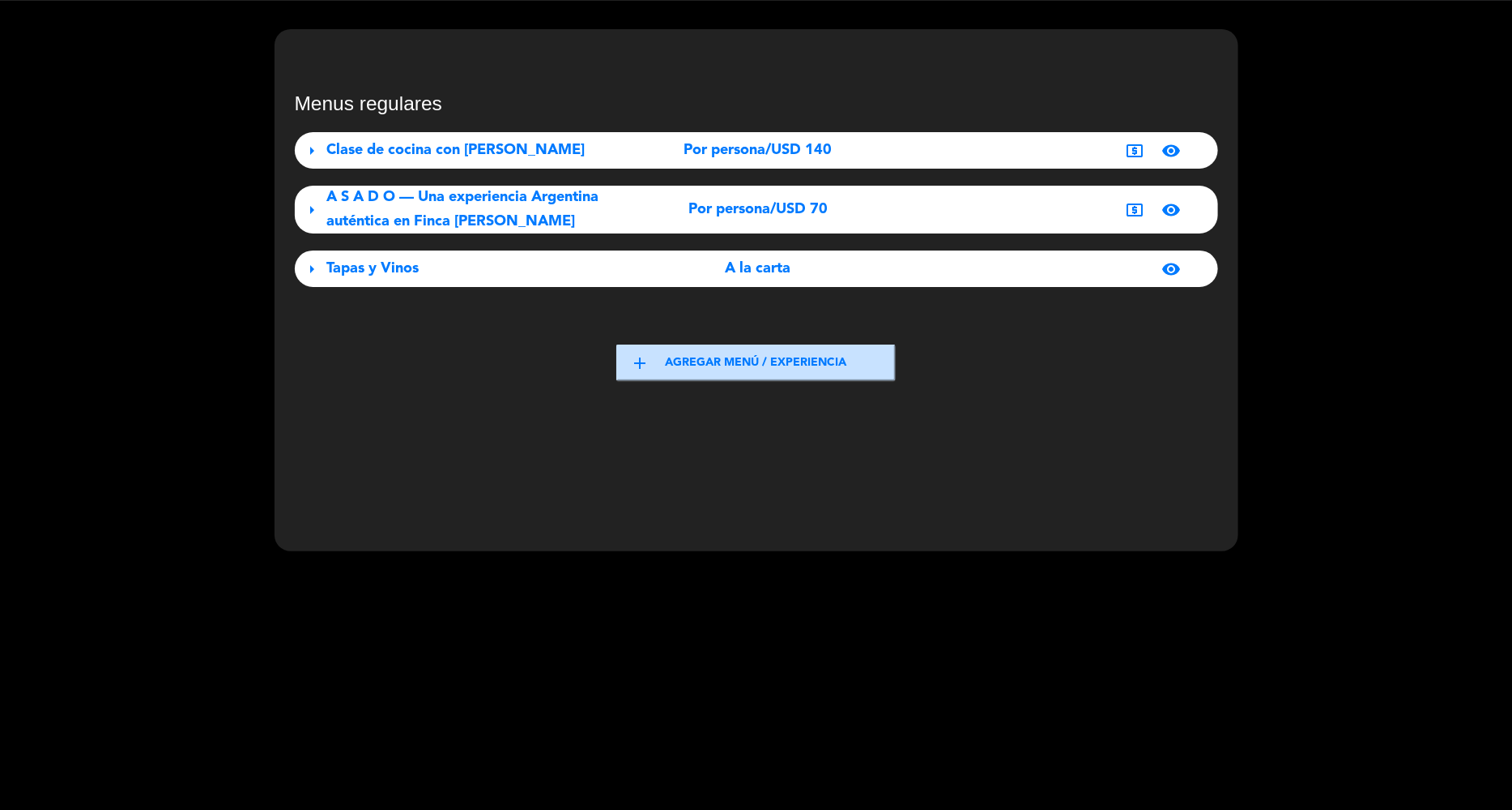
click at [884, 206] on div "Por persona/USD 70" at bounding box center [758, 209] width 287 height 24
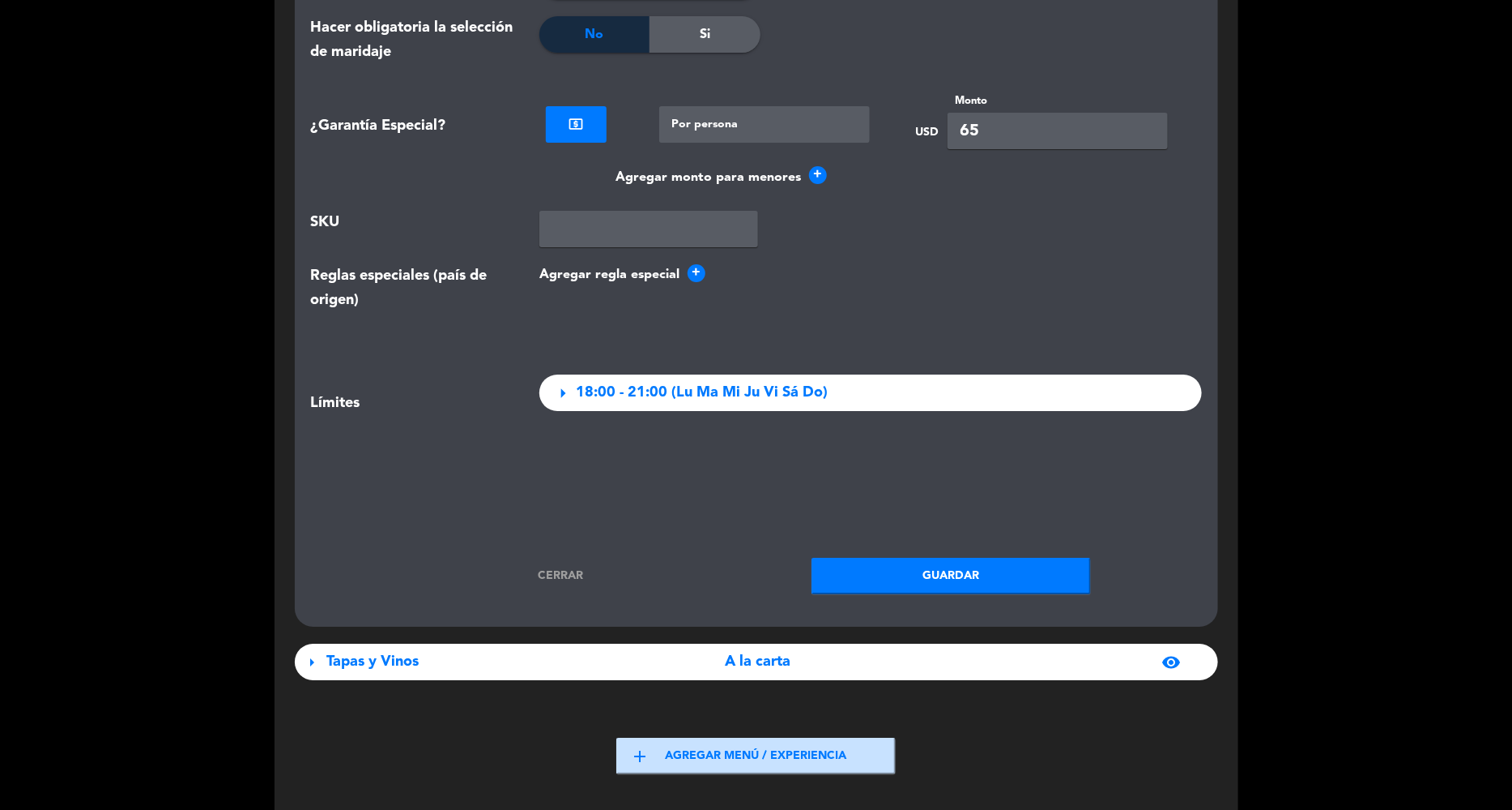
click at [849, 375] on div "arrow_right 18:00 - 21:00 (Lu Ma Mi [PERSON_NAME])" at bounding box center [870, 393] width 663 height 37
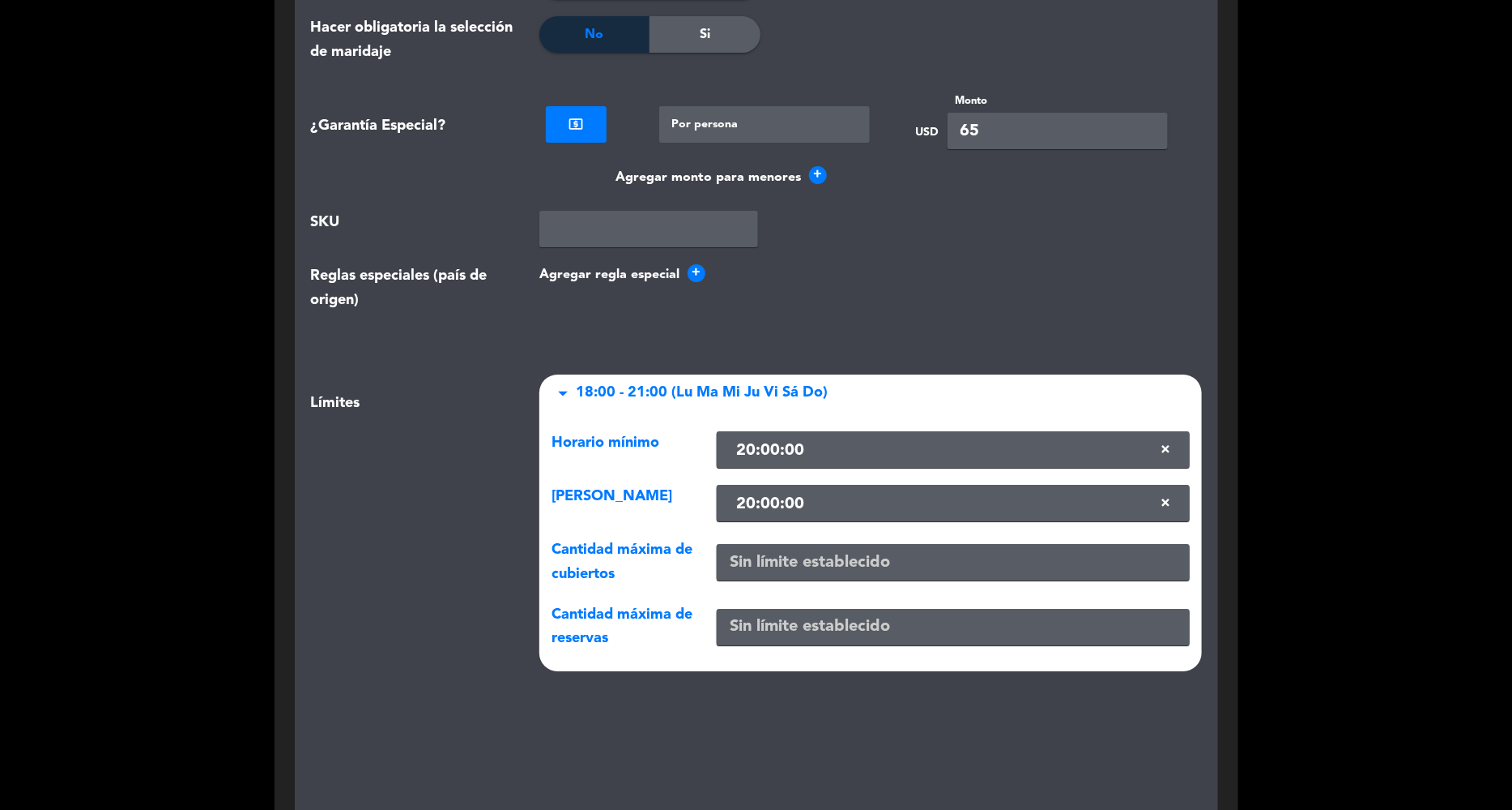
click at [849, 375] on div "arrow_drop_down 18:00 - 21:00 (Lu Ma Mi Ju Vi Sá Do)" at bounding box center [870, 393] width 663 height 37
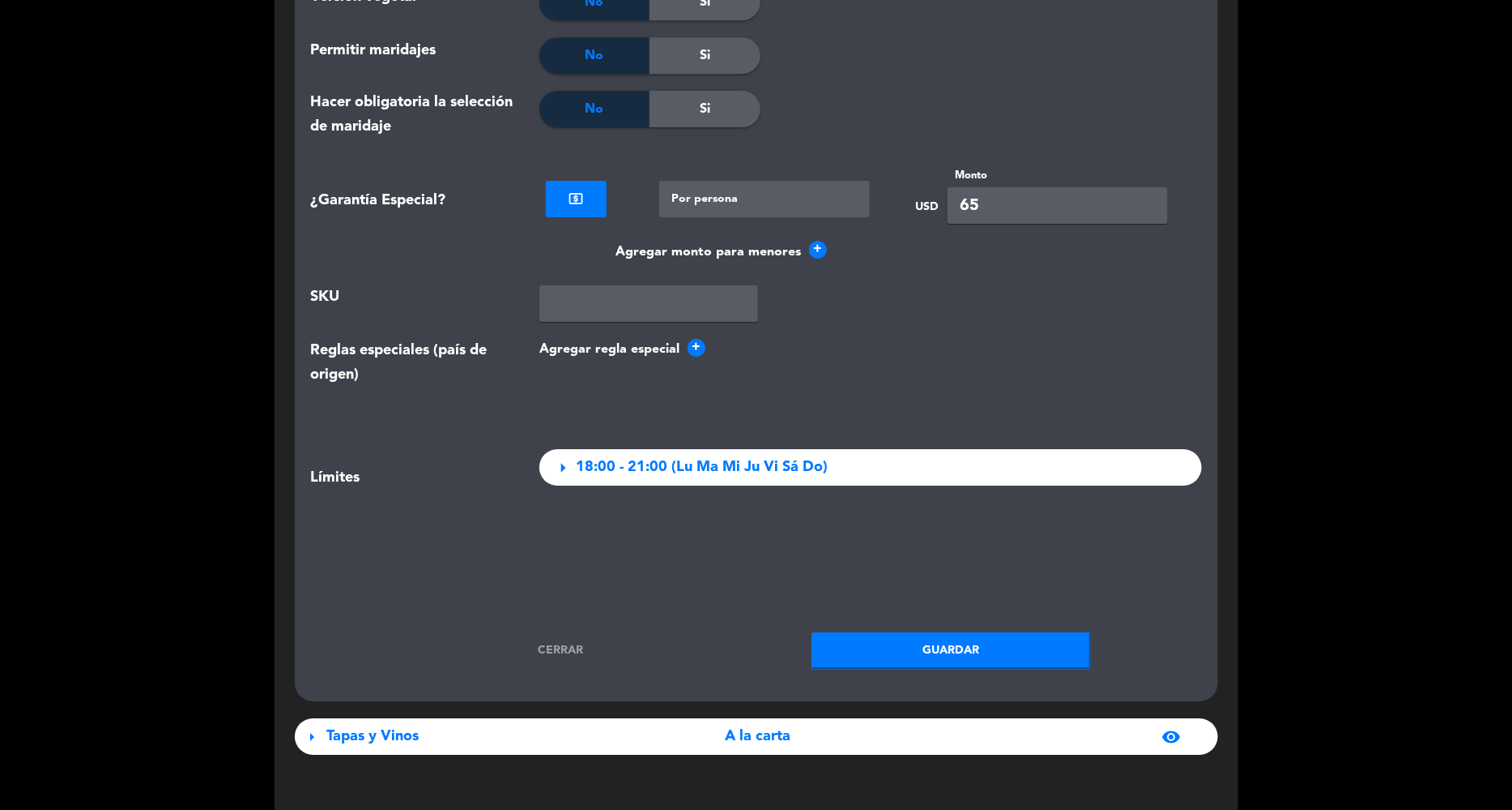
scroll to position [2734, 0]
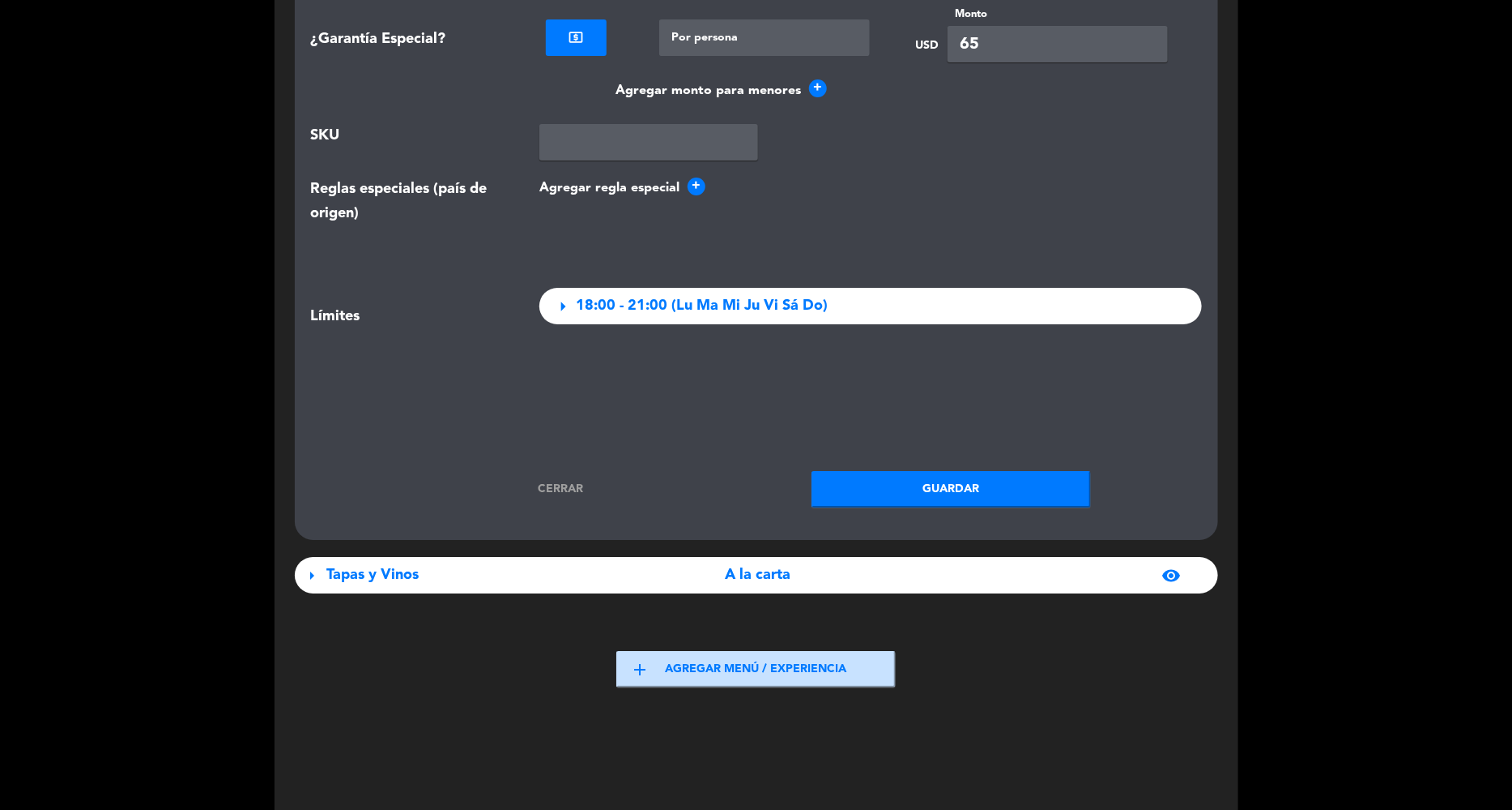
click at [992, 471] on button "Guardar" at bounding box center [951, 489] width 279 height 37
